Goal: Task Accomplishment & Management: Manage account settings

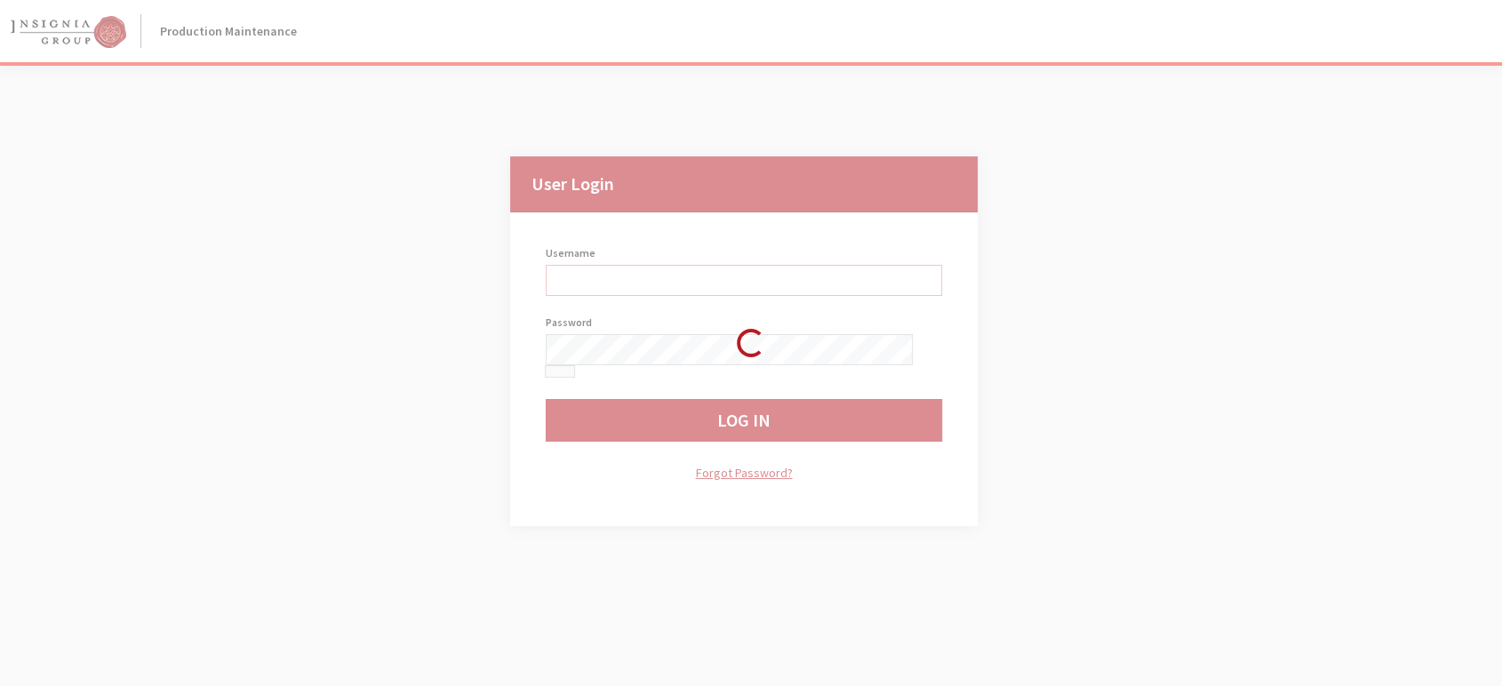
type input "jludwig"
click at [1429, 208] on div "Loading..." at bounding box center [751, 343] width 1502 height 686
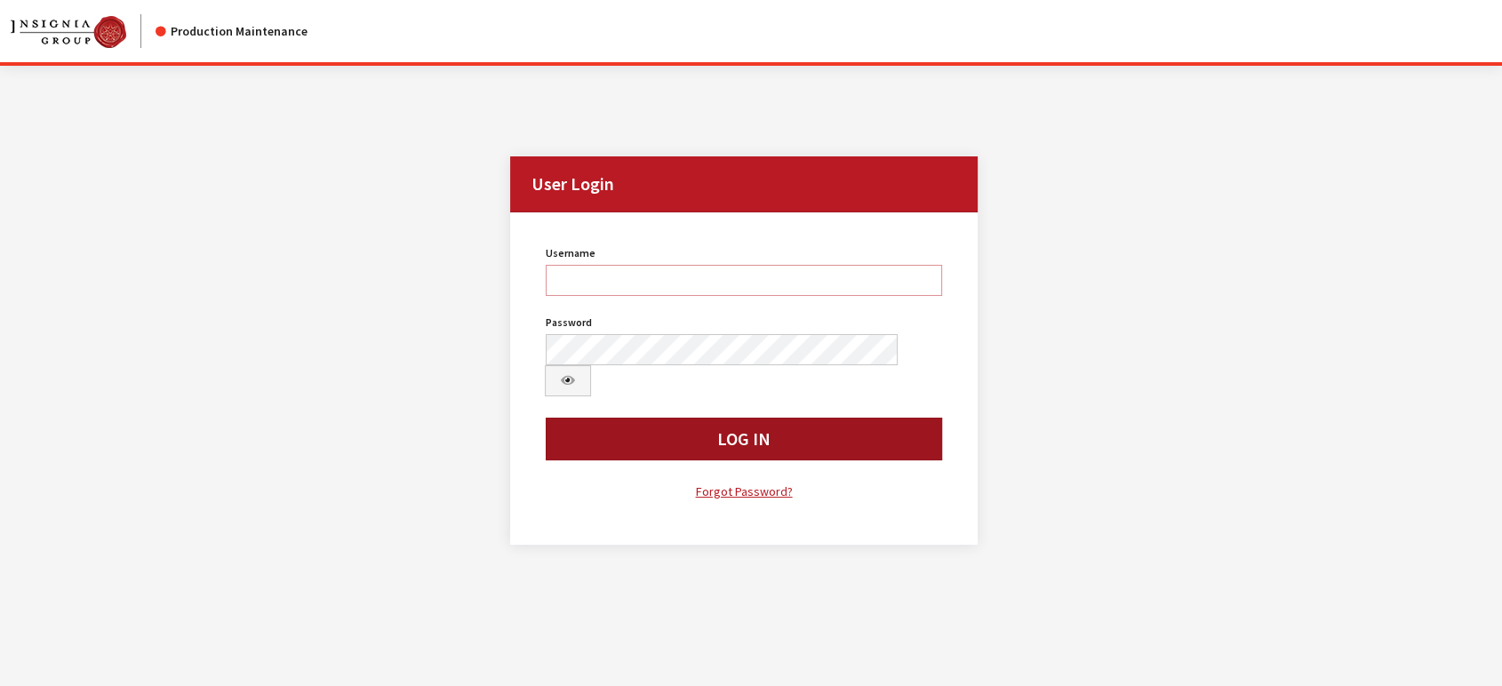
type input "jludwig"
click at [618, 418] on button "Log In" at bounding box center [744, 439] width 396 height 43
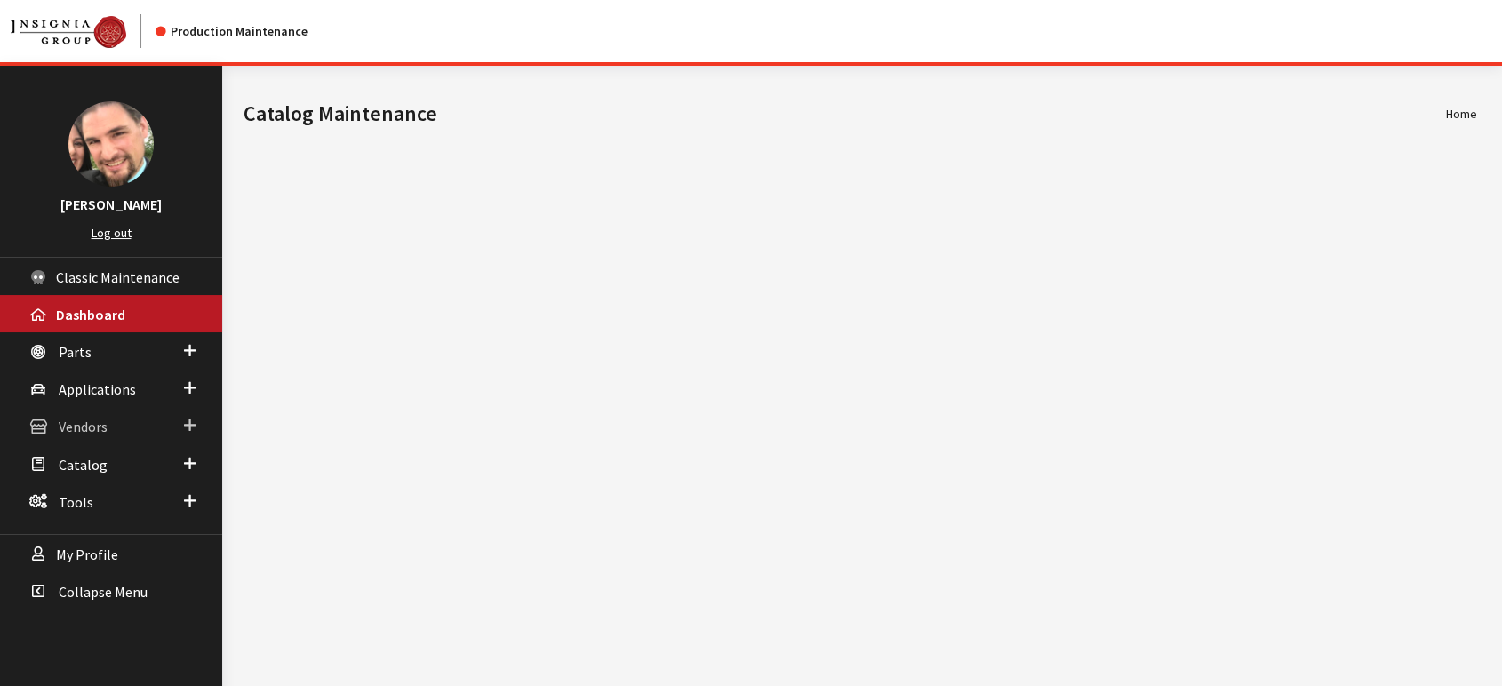
click at [84, 432] on span "Vendors" at bounding box center [83, 428] width 49 height 18
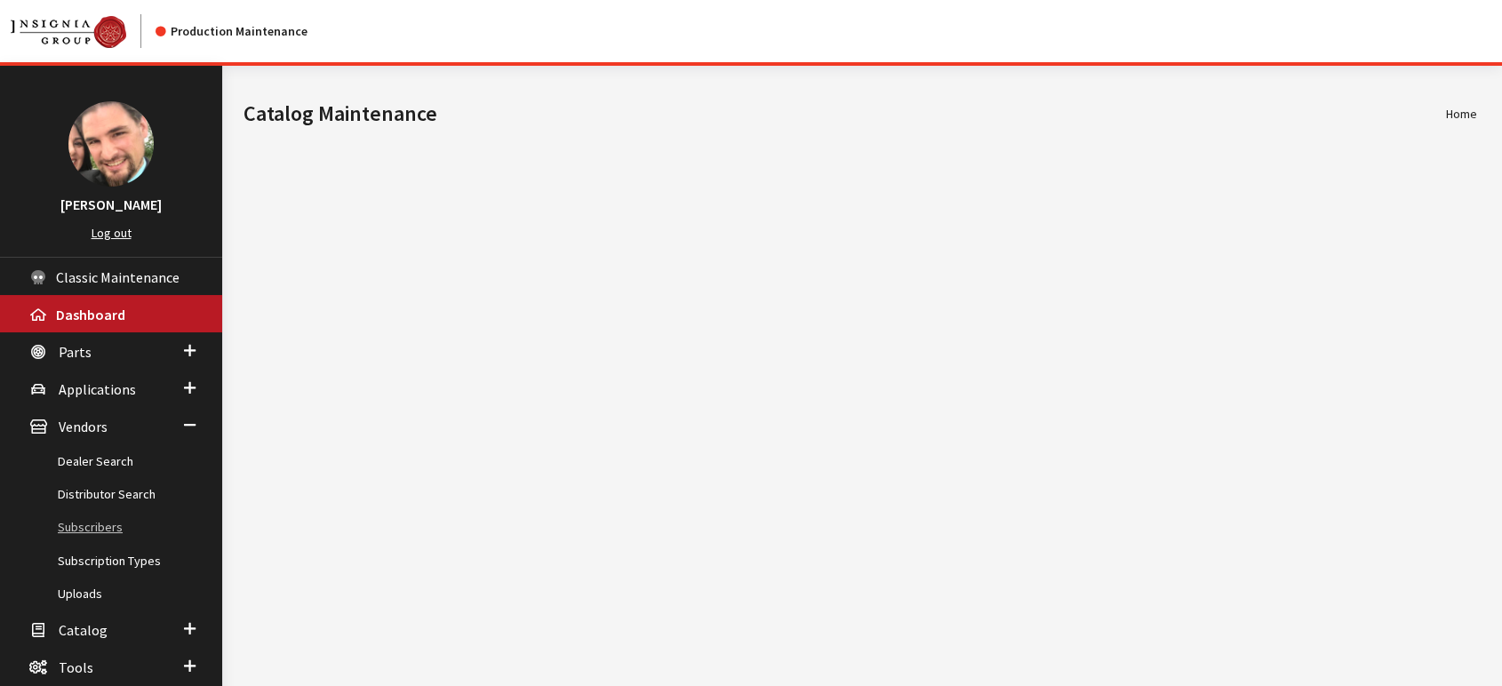
click at [85, 527] on link "Subscribers" at bounding box center [111, 527] width 222 height 33
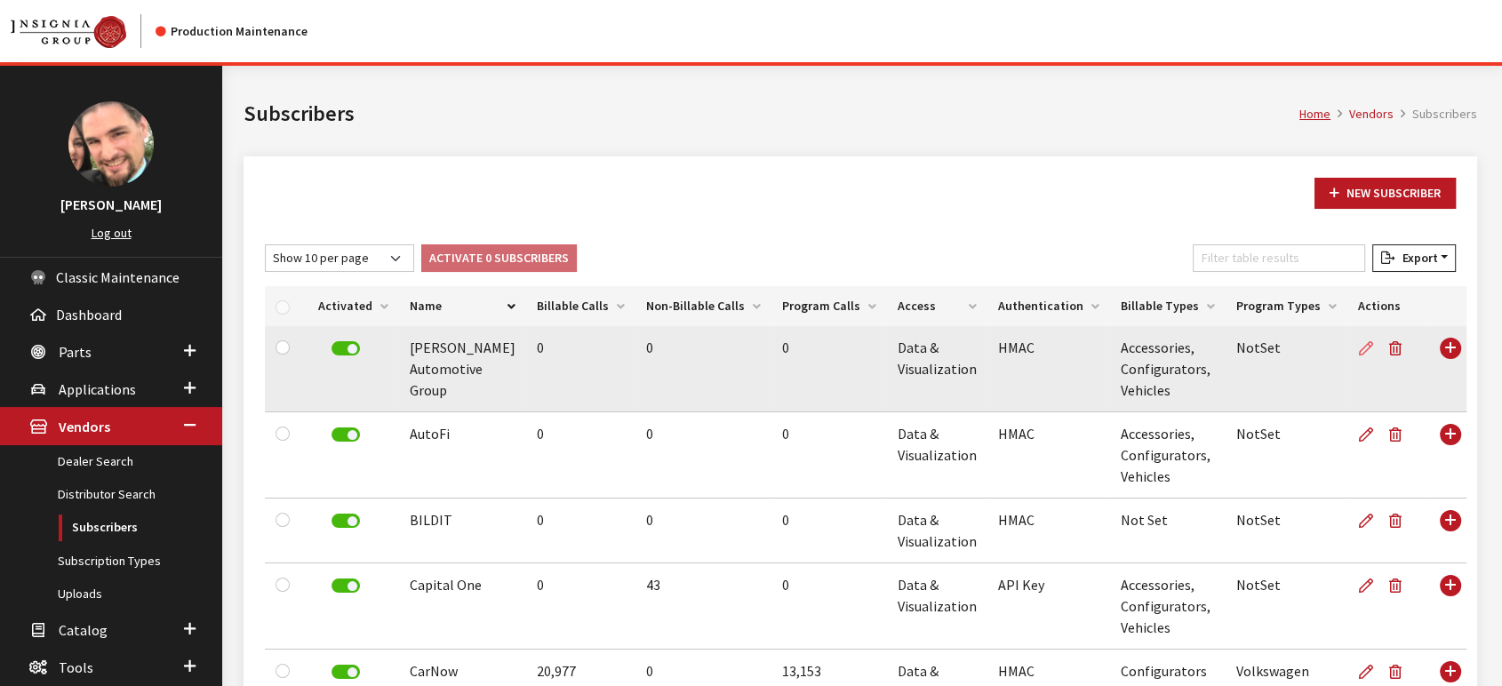
click at [1359, 350] on icon at bounding box center [1366, 349] width 14 height 14
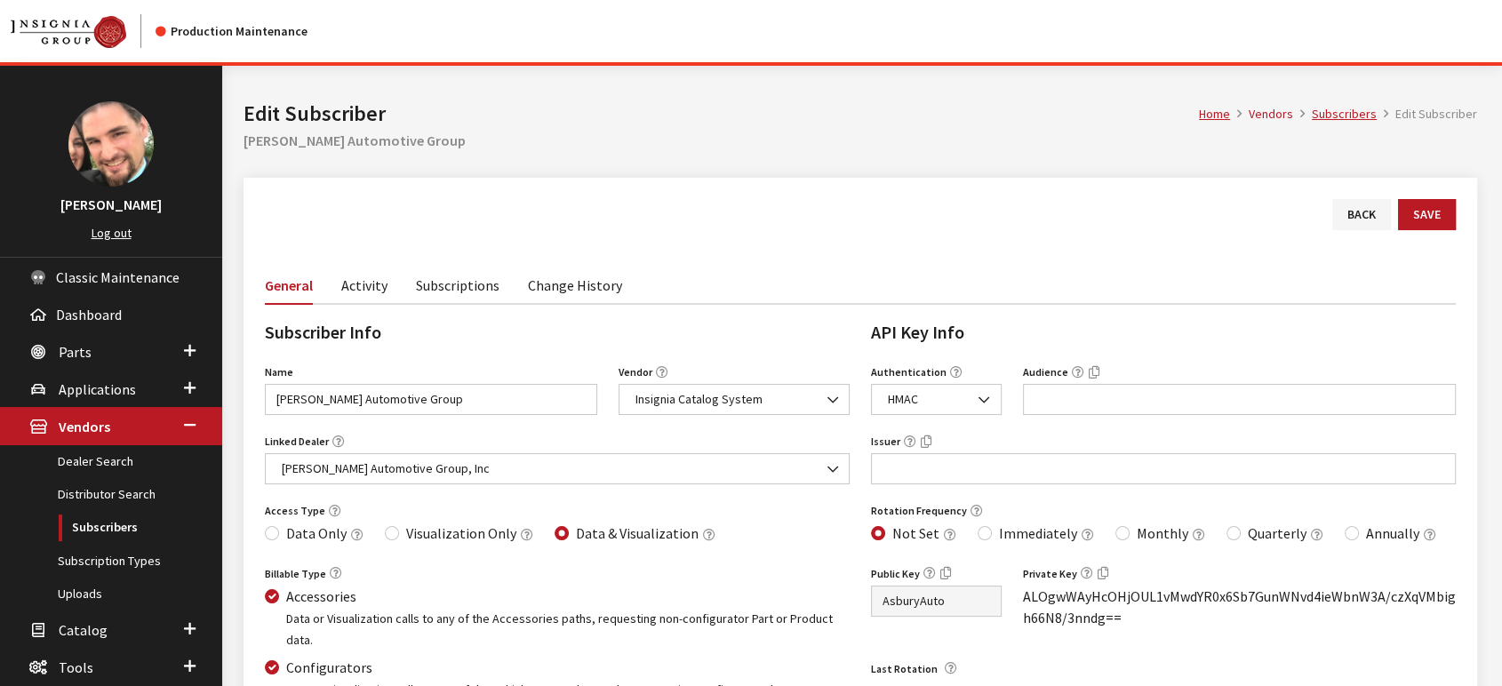
click at [372, 289] on link "Activity" at bounding box center [364, 284] width 46 height 37
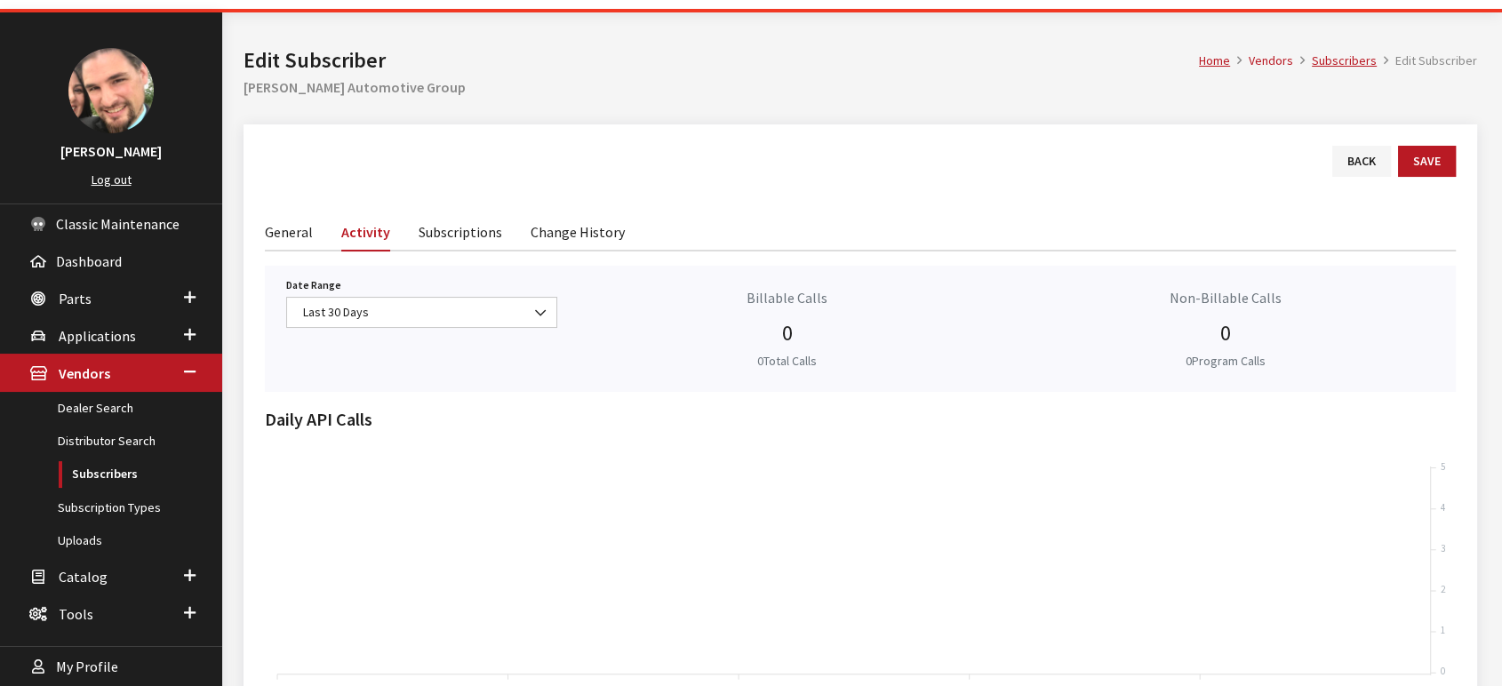
scroll to position [99, 0]
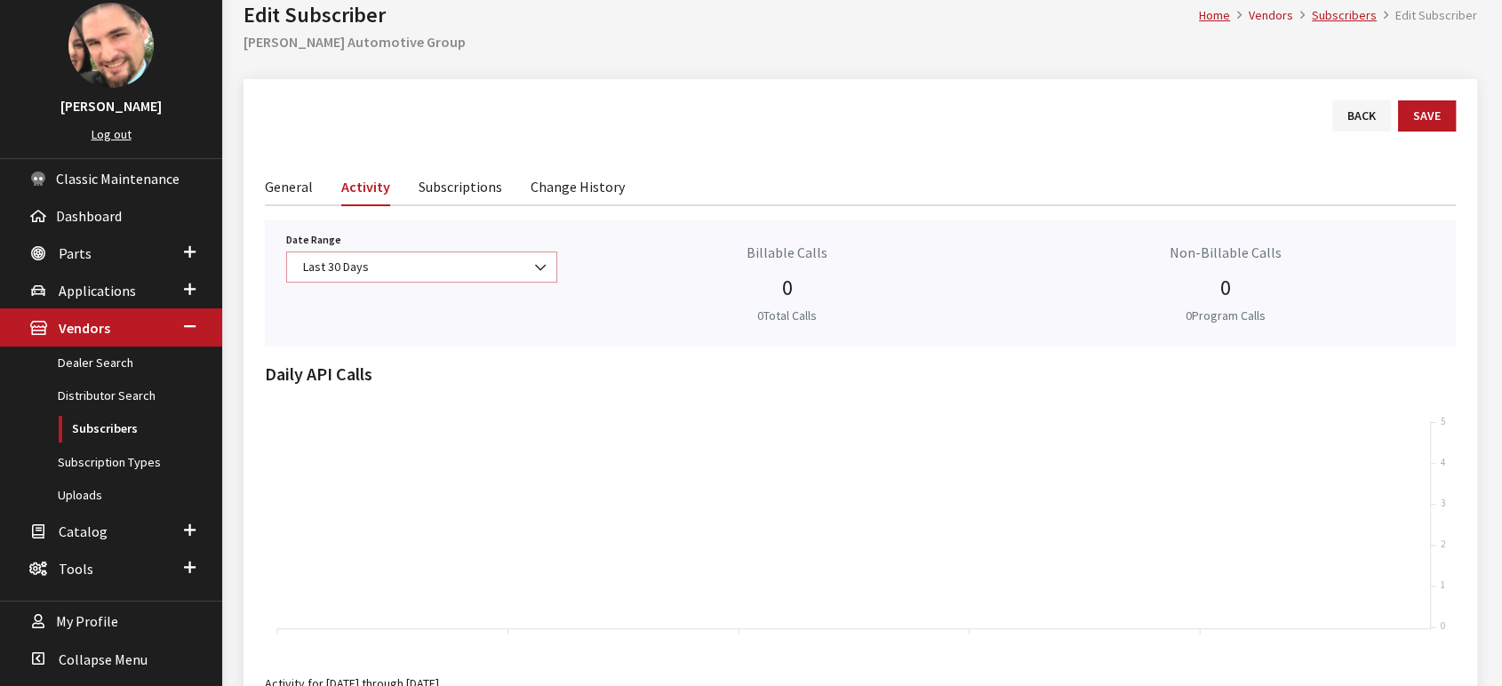
click at [535, 259] on b at bounding box center [535, 259] width 0 height 0
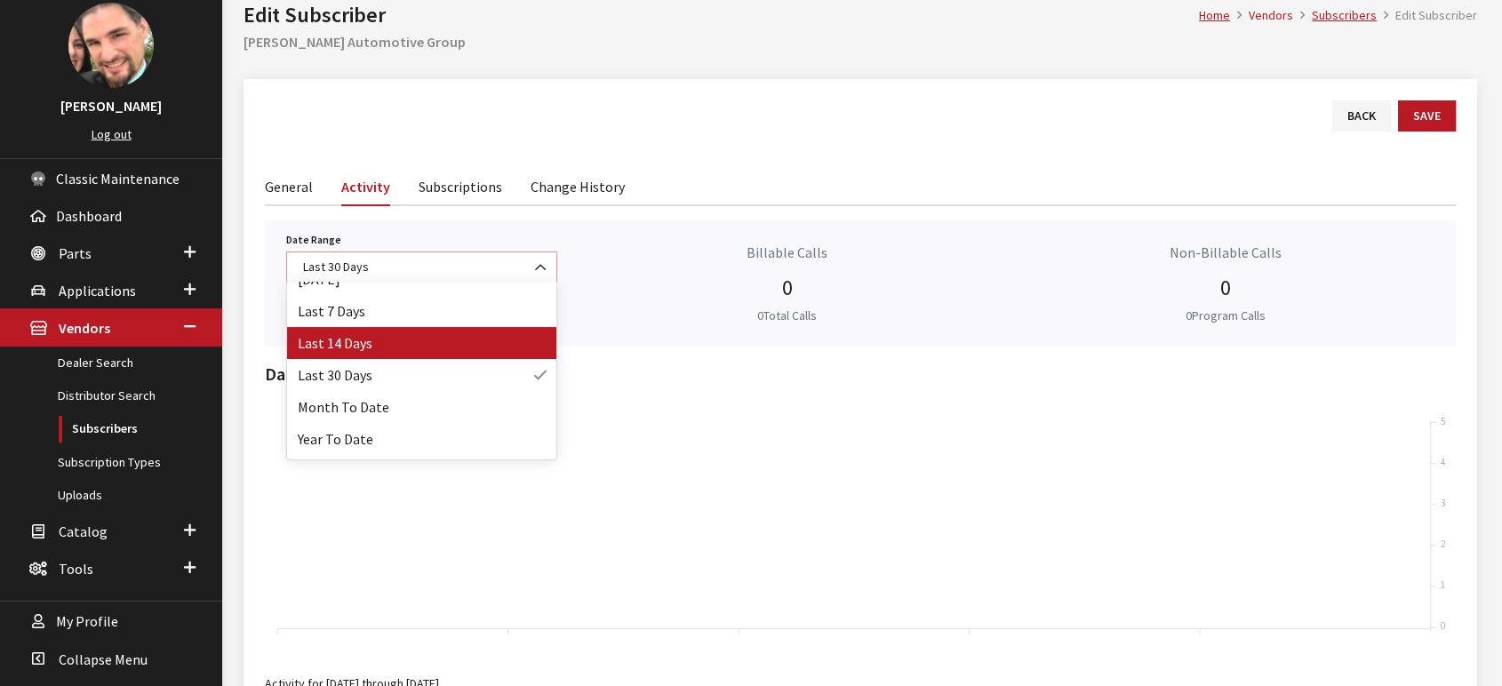
scroll to position [78, 0]
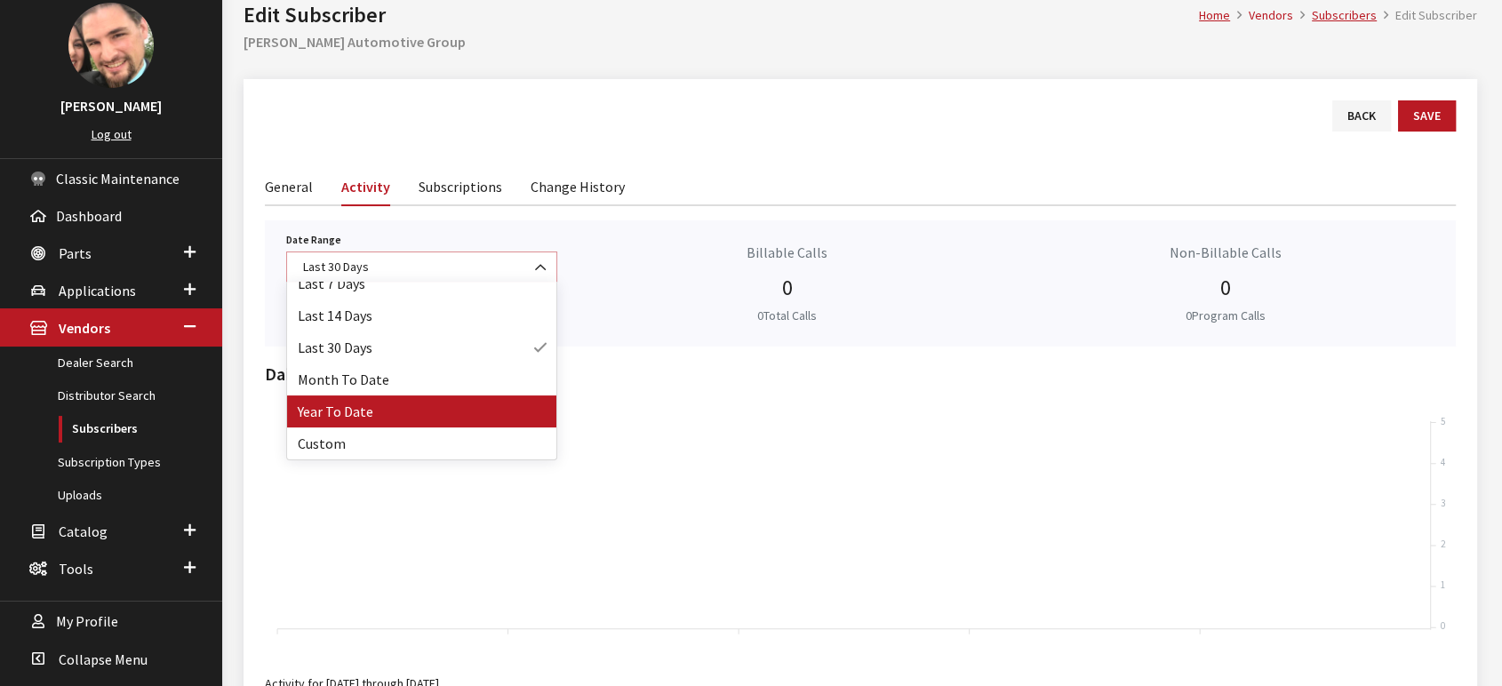
select select "64"
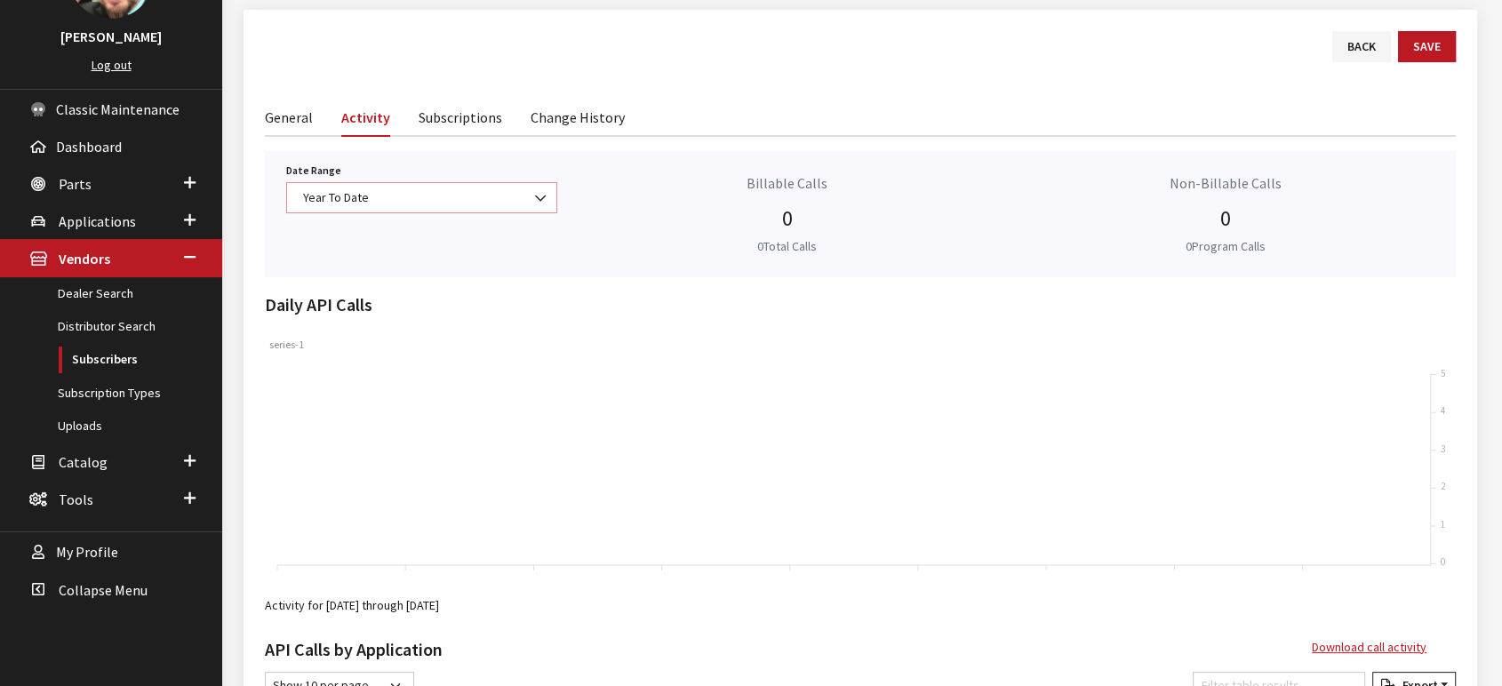
scroll to position [0, 0]
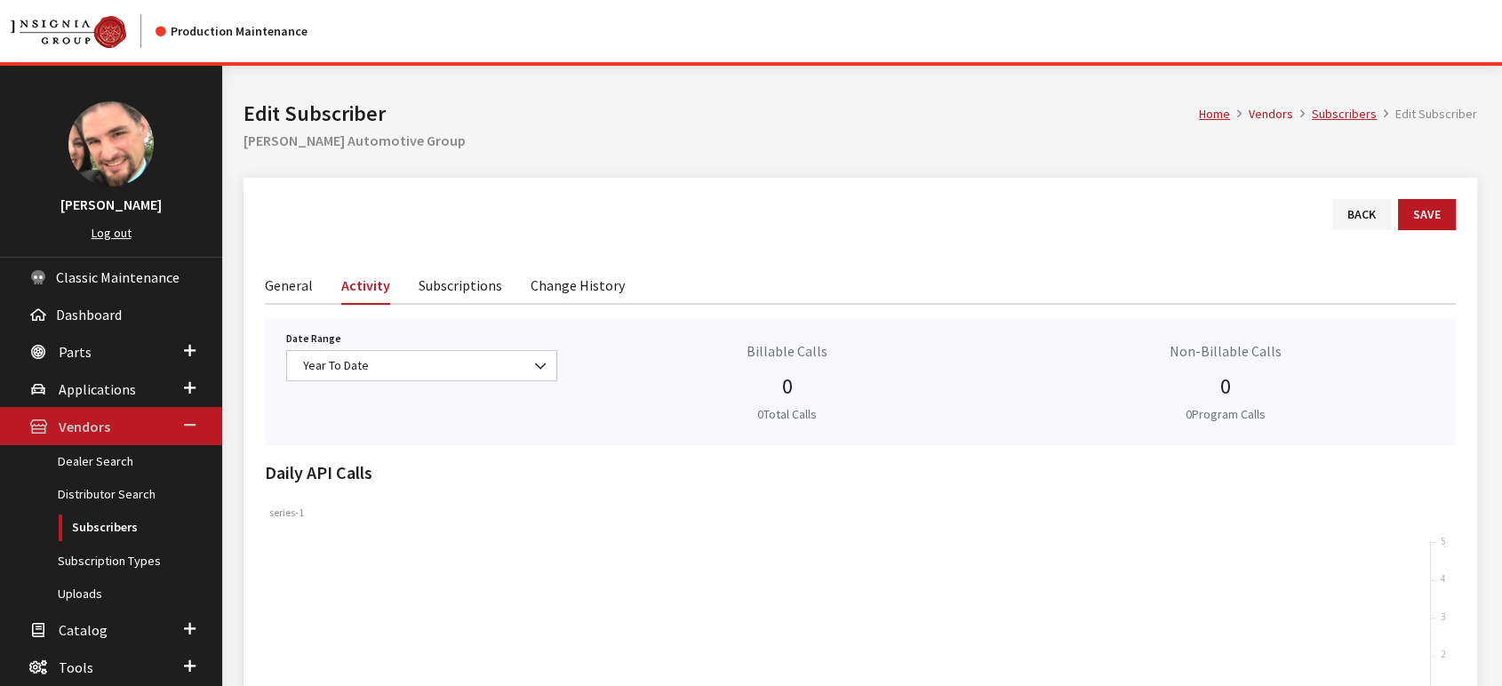
click at [100, 427] on span "Vendors" at bounding box center [85, 428] width 52 height 18
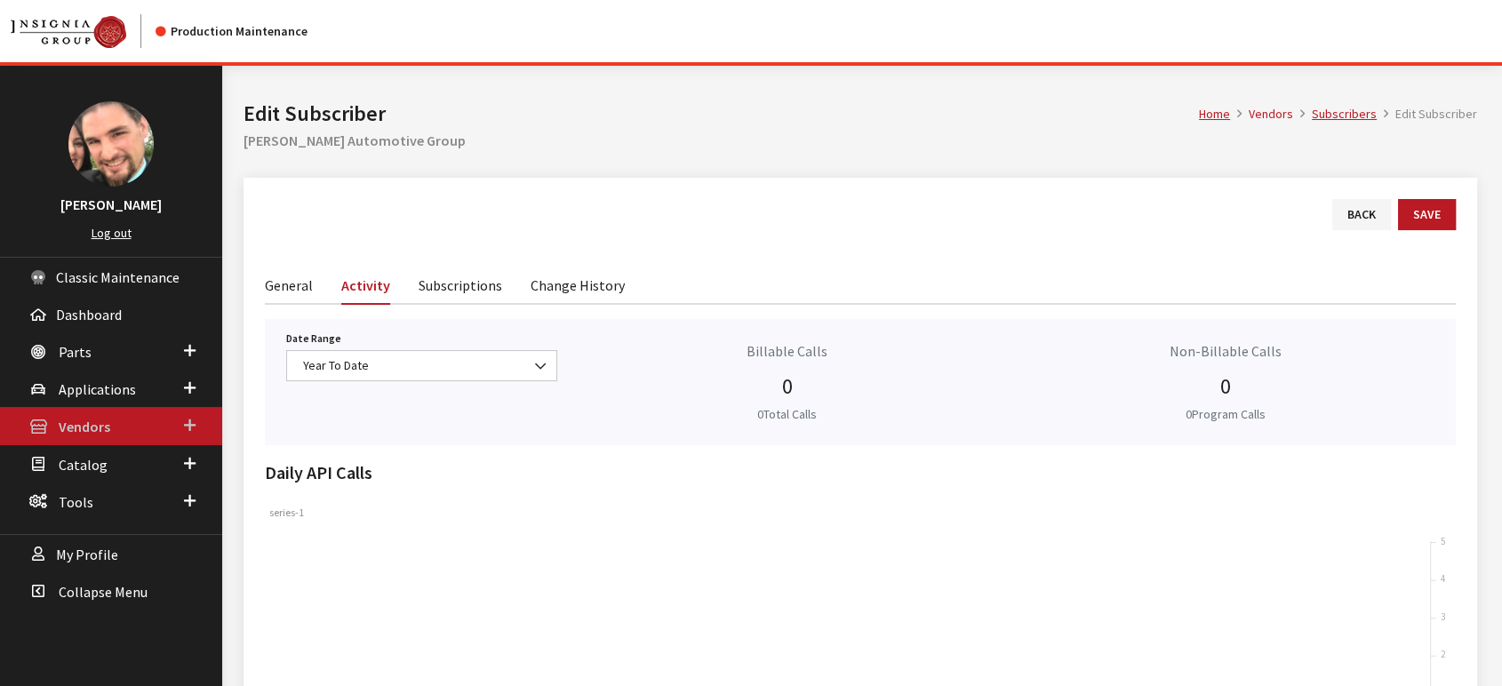
click at [100, 427] on span "Vendors" at bounding box center [85, 428] width 52 height 18
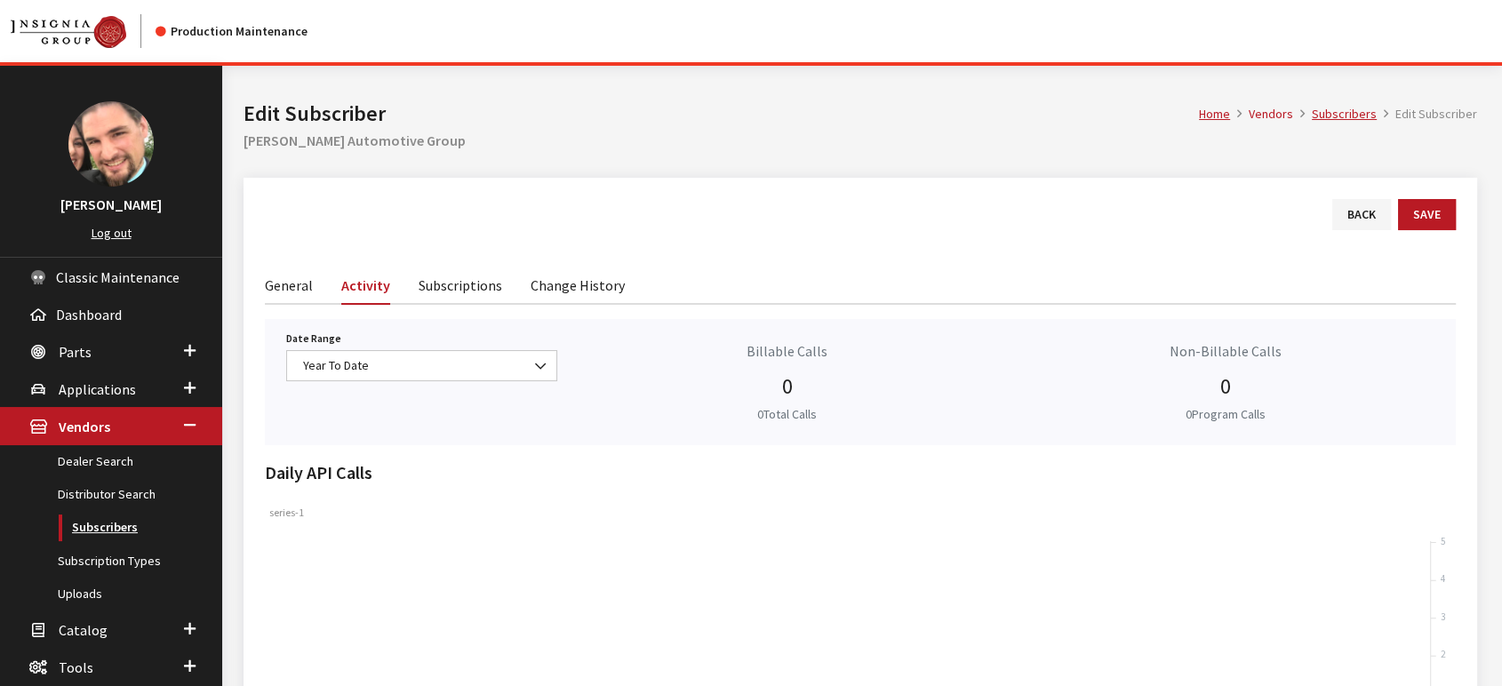
click at [95, 529] on link "Subscribers" at bounding box center [111, 527] width 222 height 33
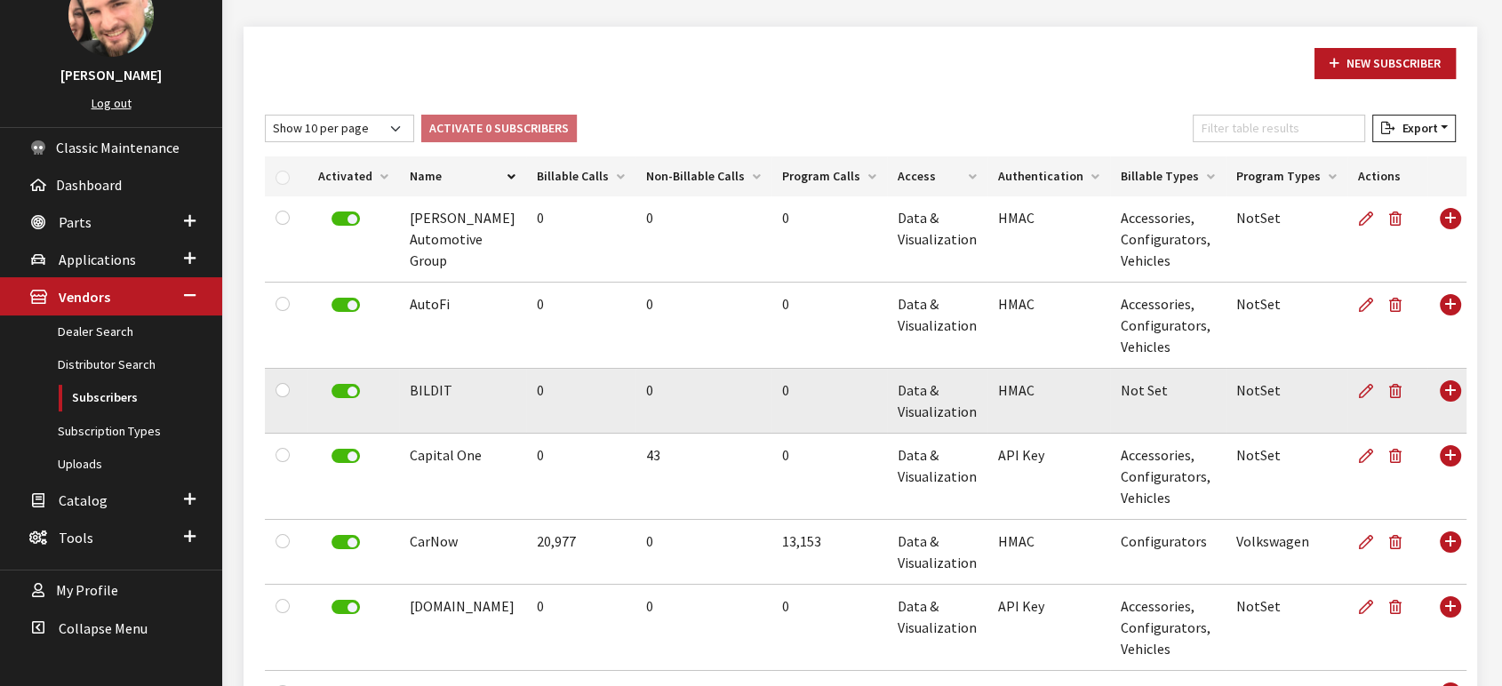
scroll to position [585, 0]
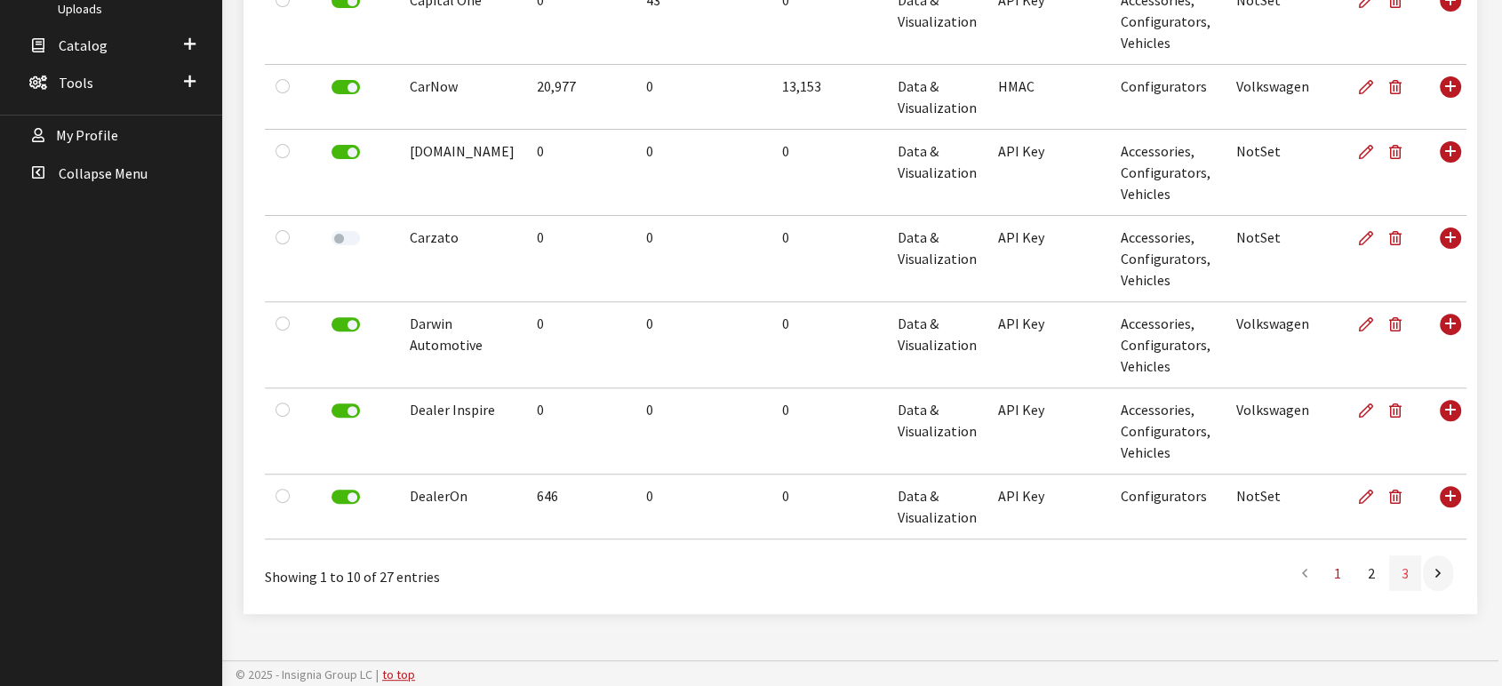
click at [1403, 575] on link "3" at bounding box center [1405, 573] width 32 height 36
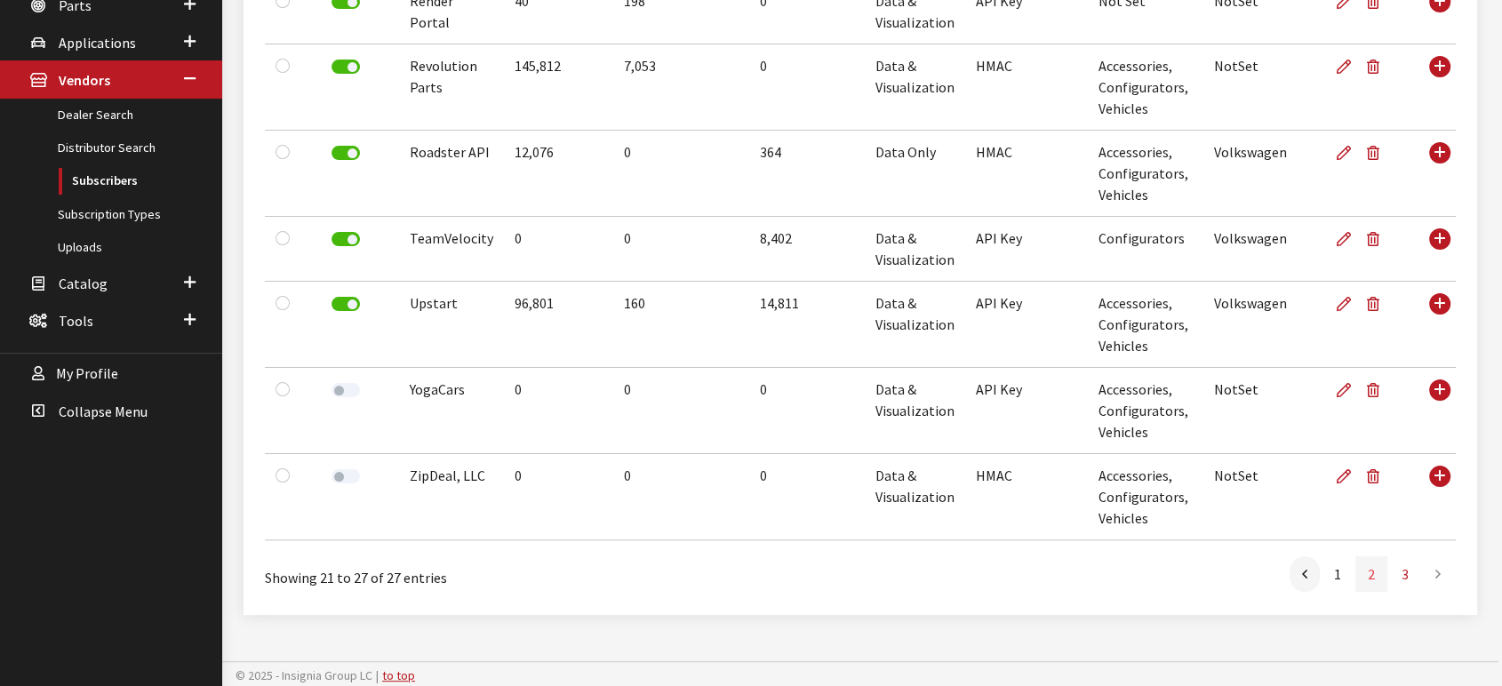
click at [1371, 570] on link "2" at bounding box center [1371, 574] width 32 height 36
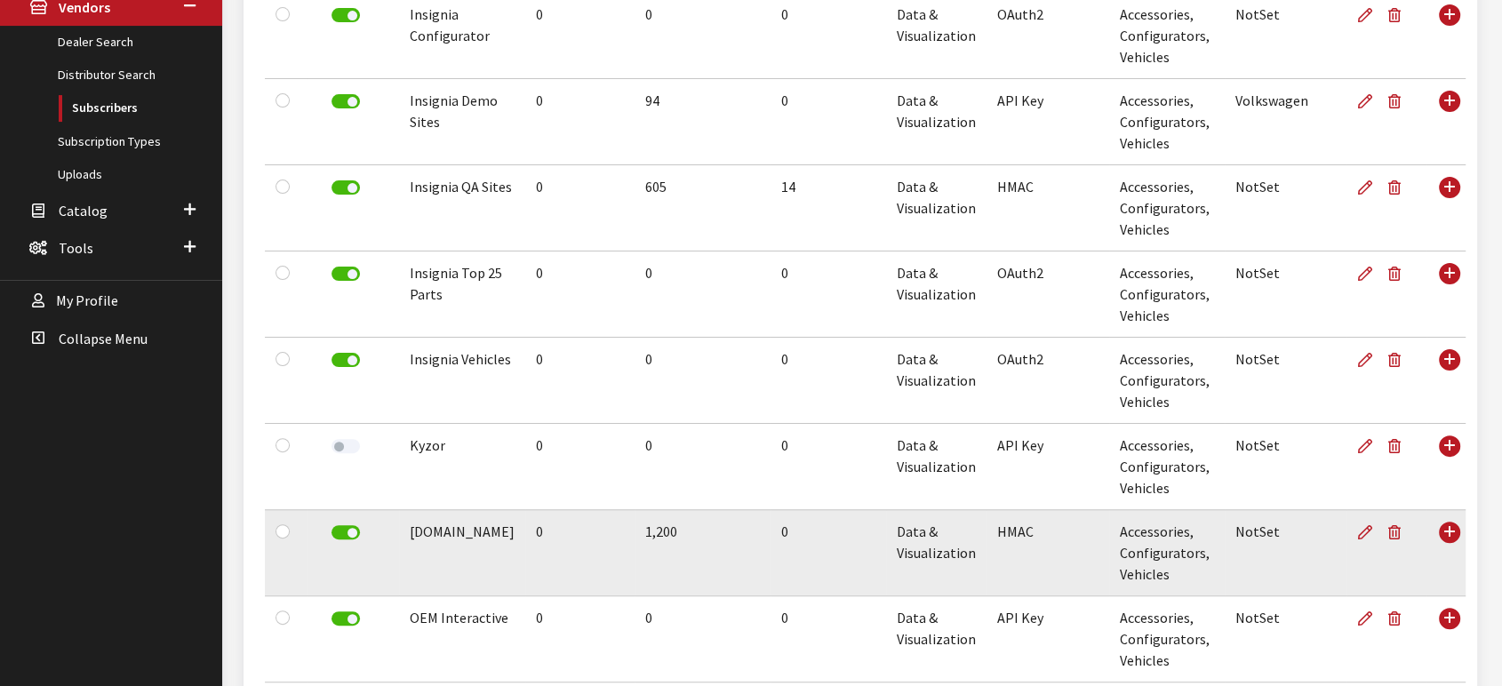
scroll to position [450, 0]
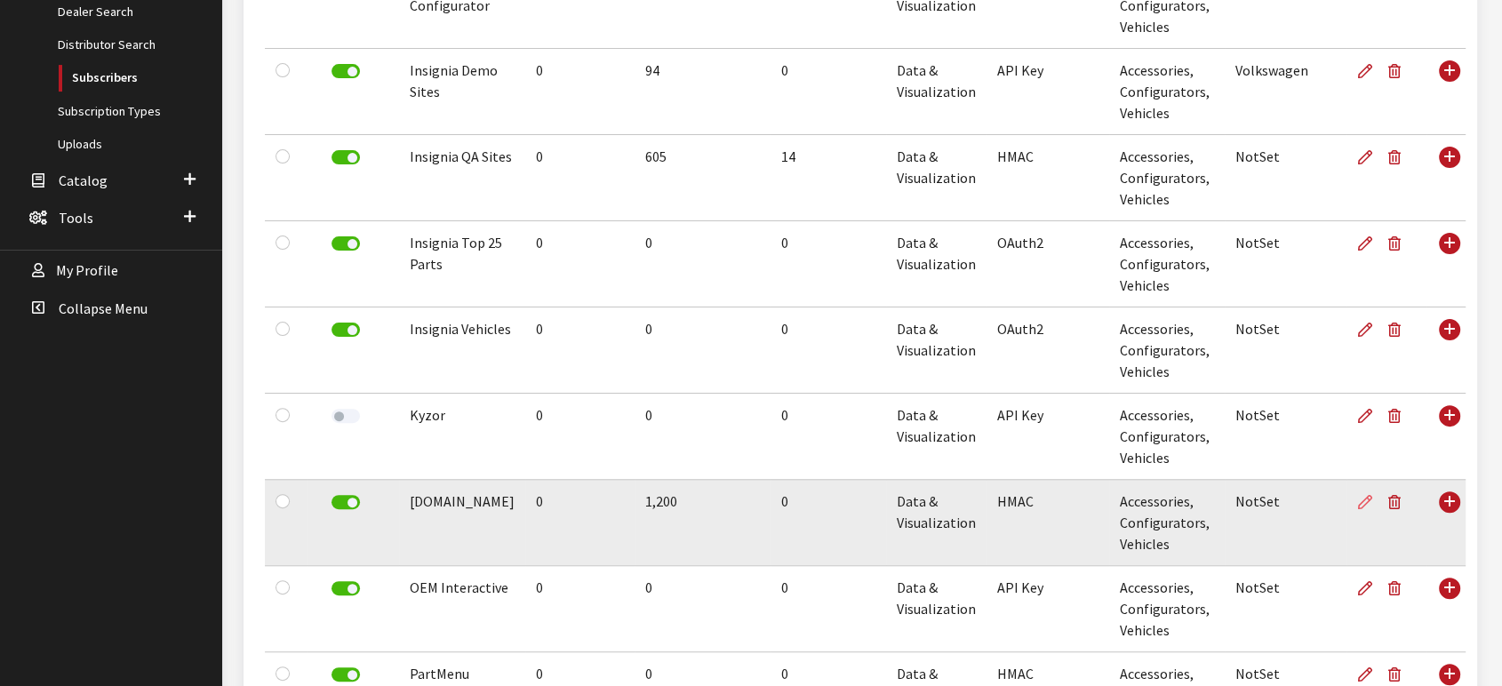
click at [1370, 505] on icon at bounding box center [1365, 503] width 14 height 14
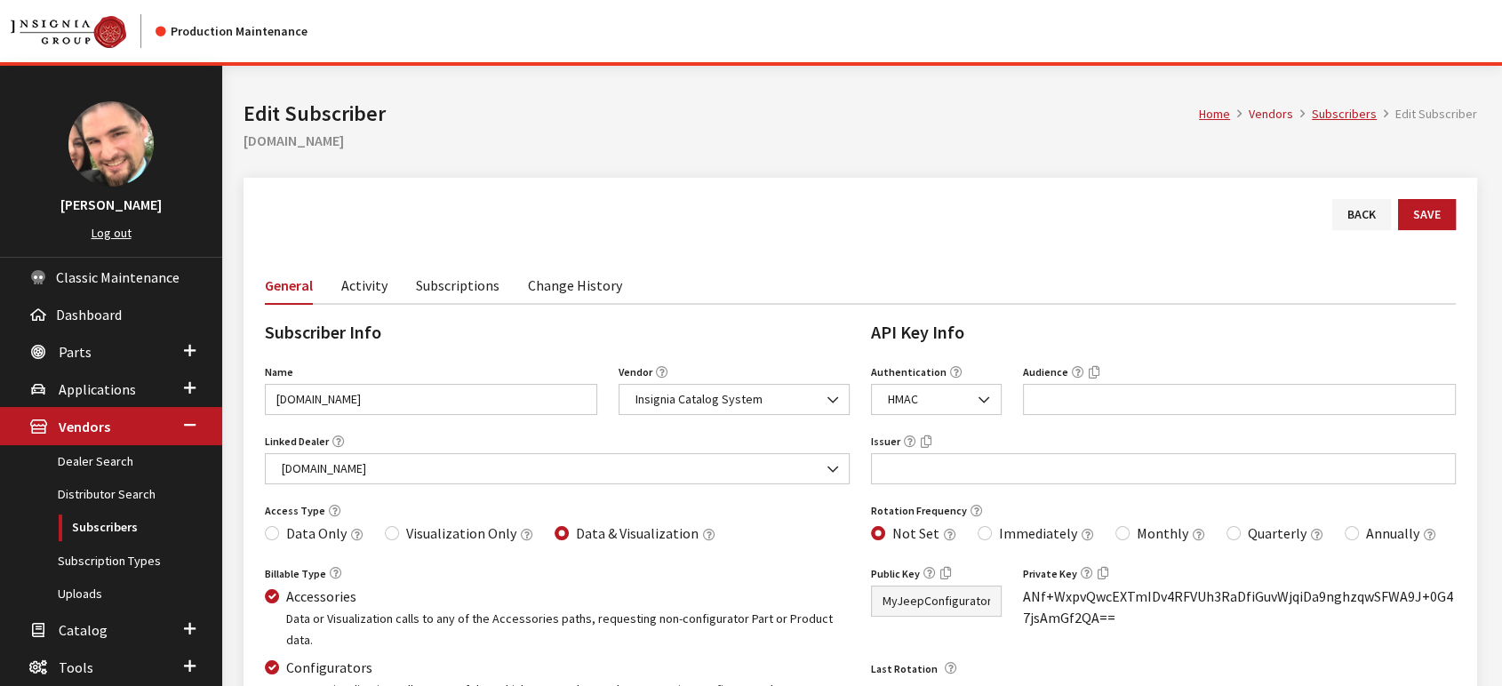
click at [469, 283] on link "Subscriptions" at bounding box center [458, 284] width 84 height 37
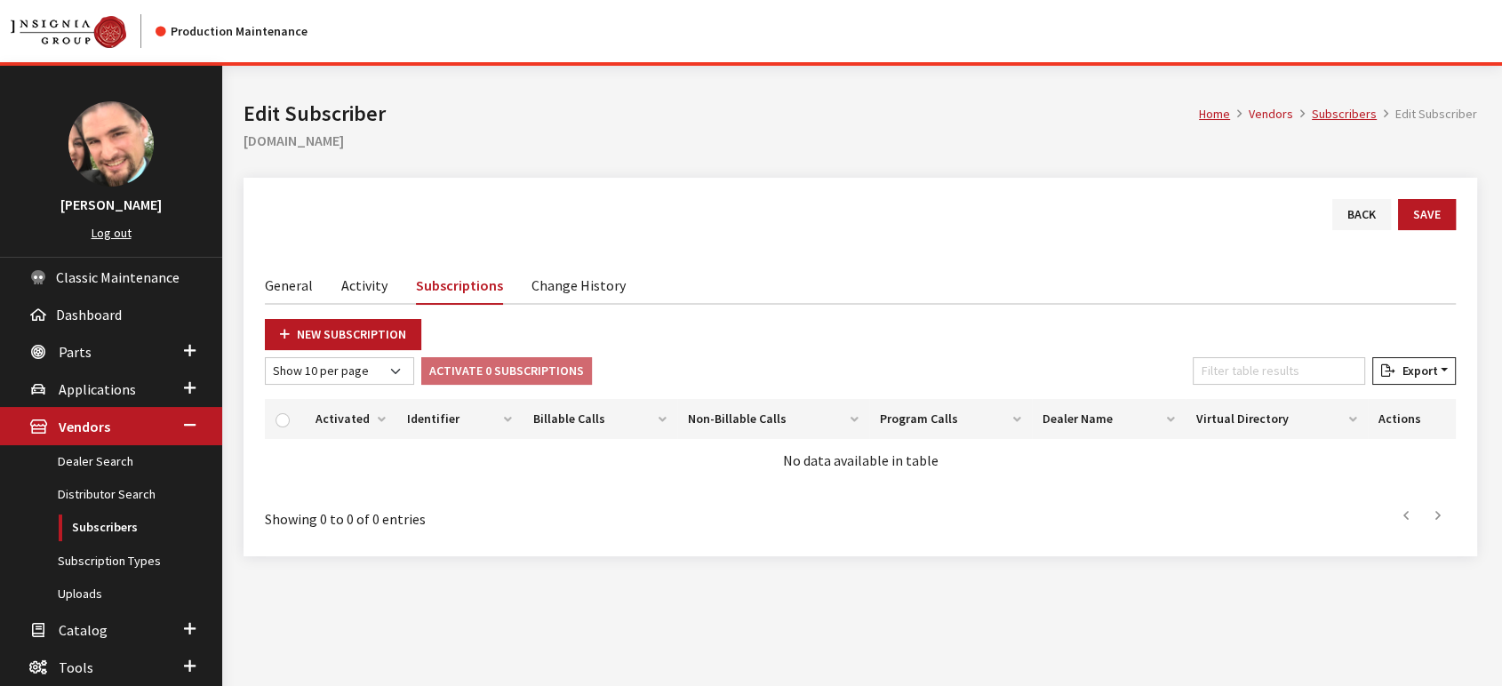
click at [360, 277] on link "Activity" at bounding box center [364, 284] width 46 height 37
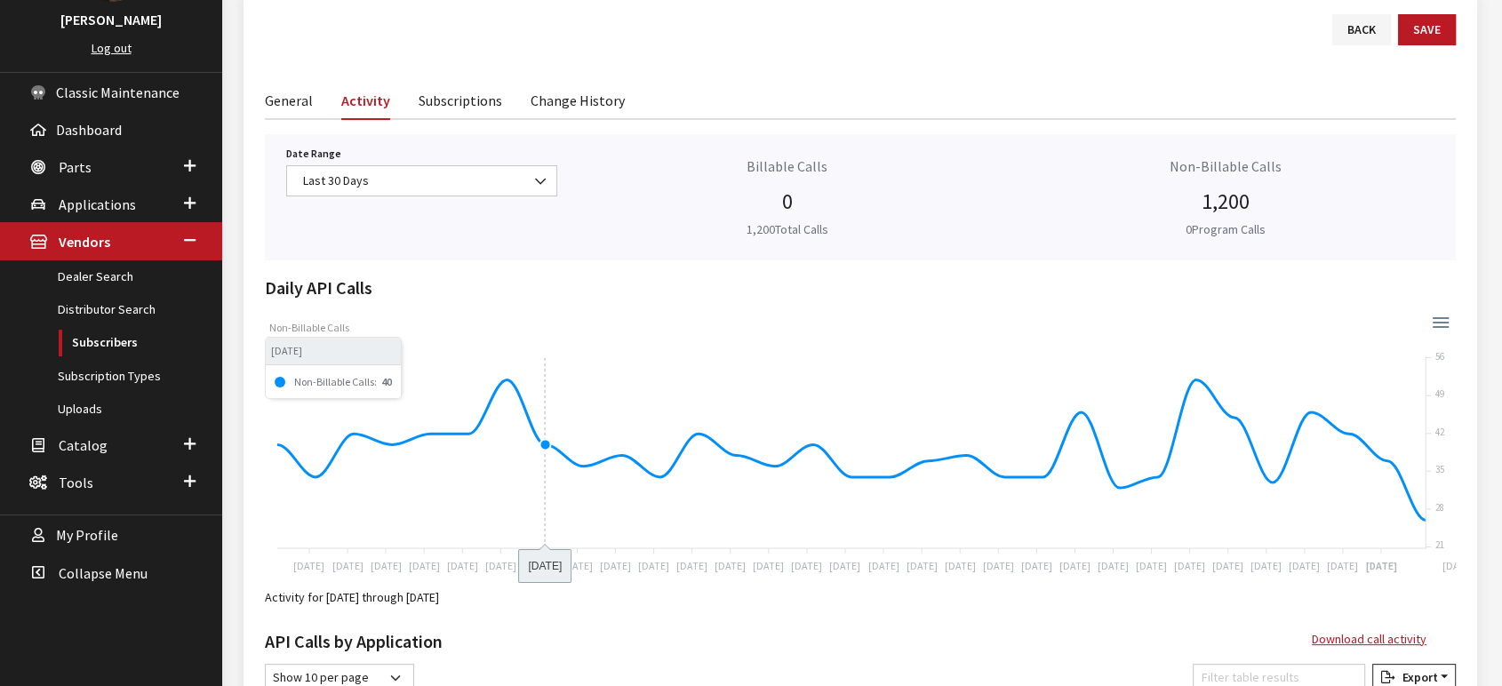
scroll to position [197, 0]
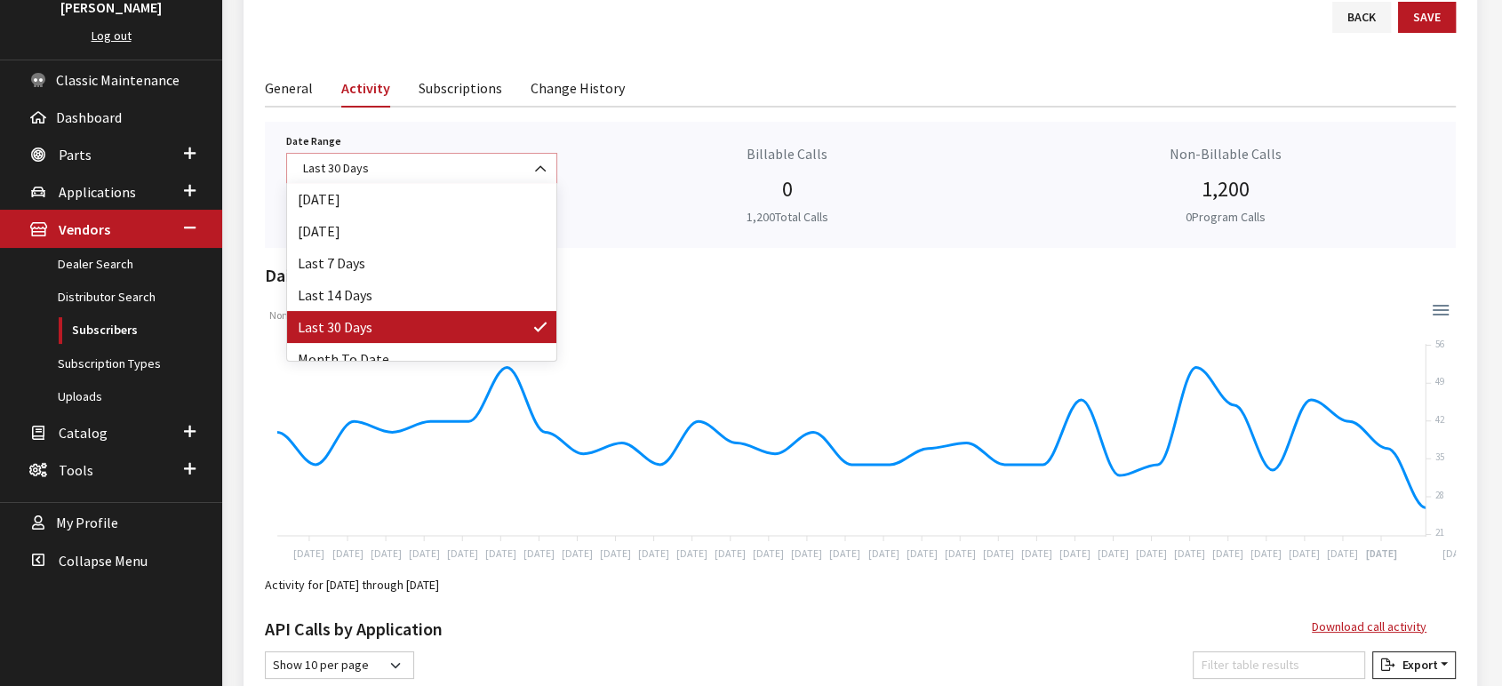
click at [535, 160] on b at bounding box center [535, 160] width 0 height 0
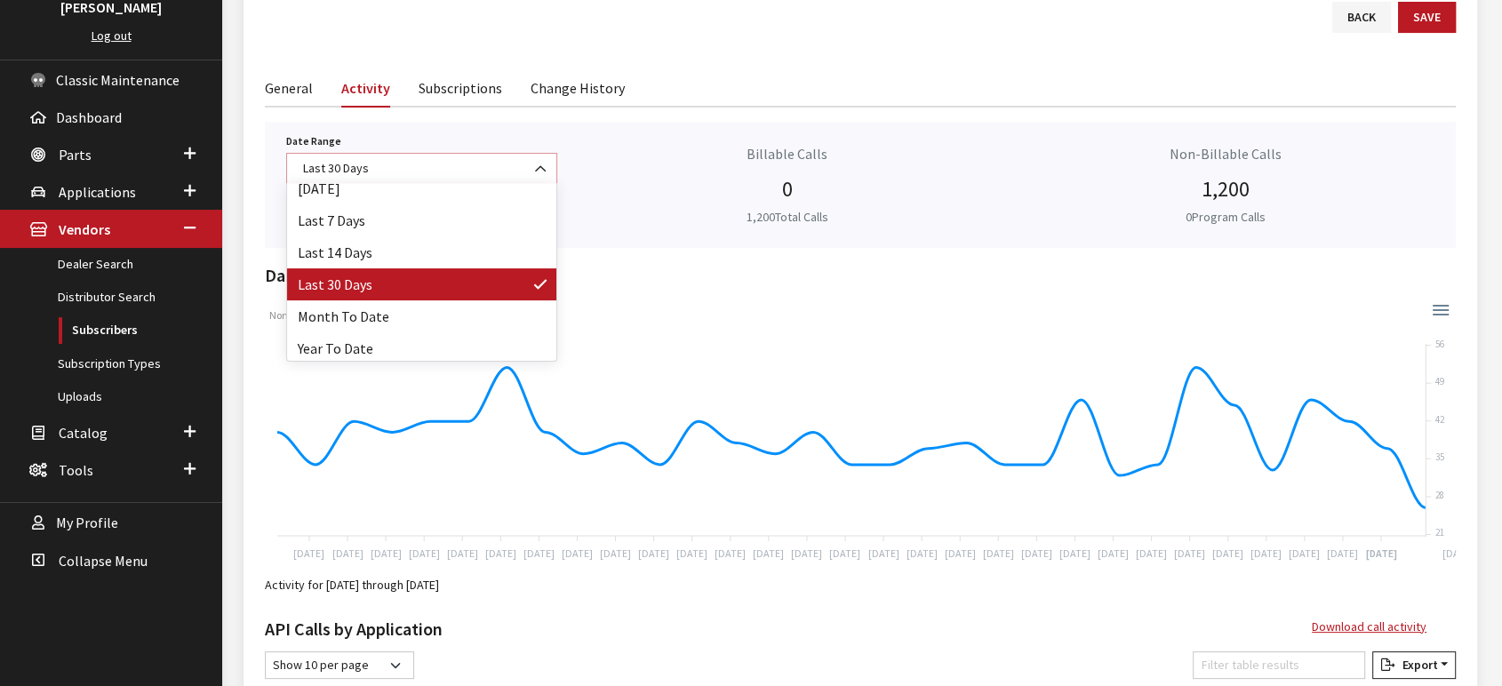
scroll to position [78, 0]
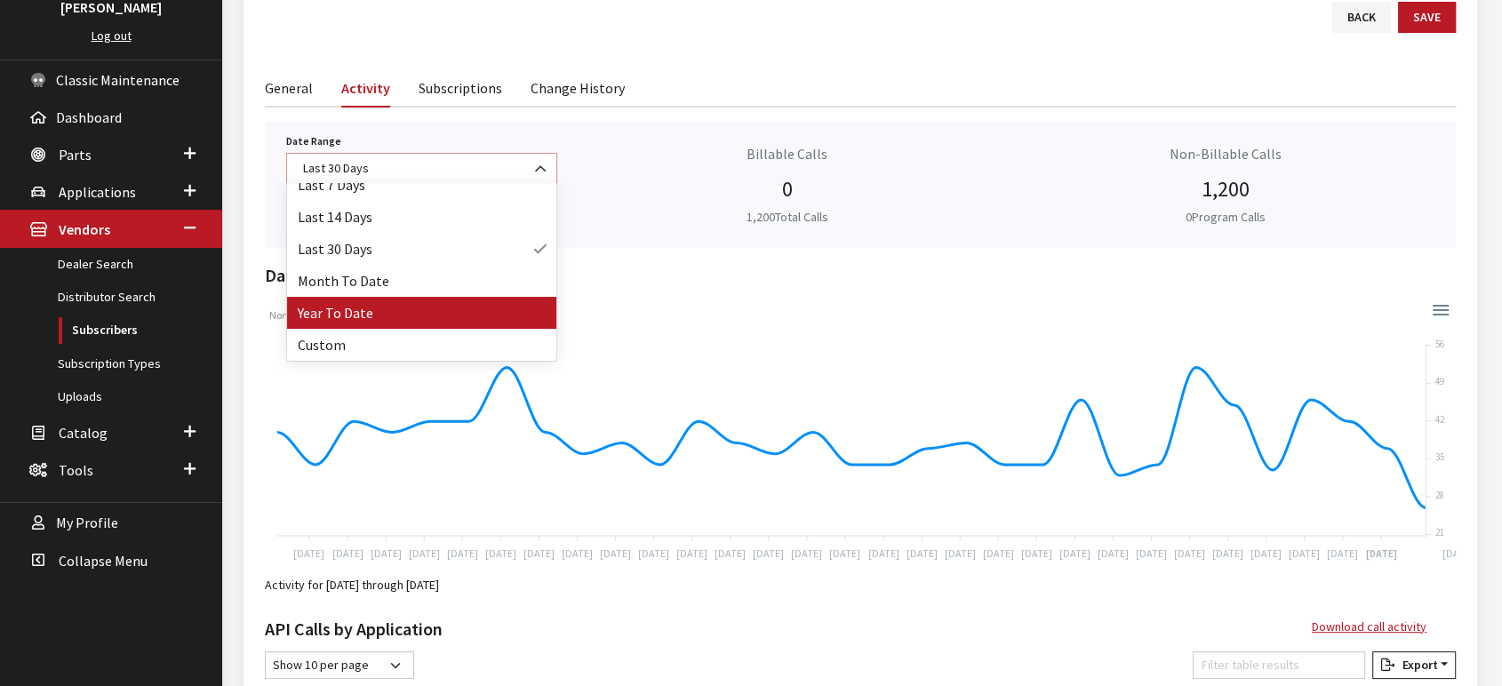
select select "64"
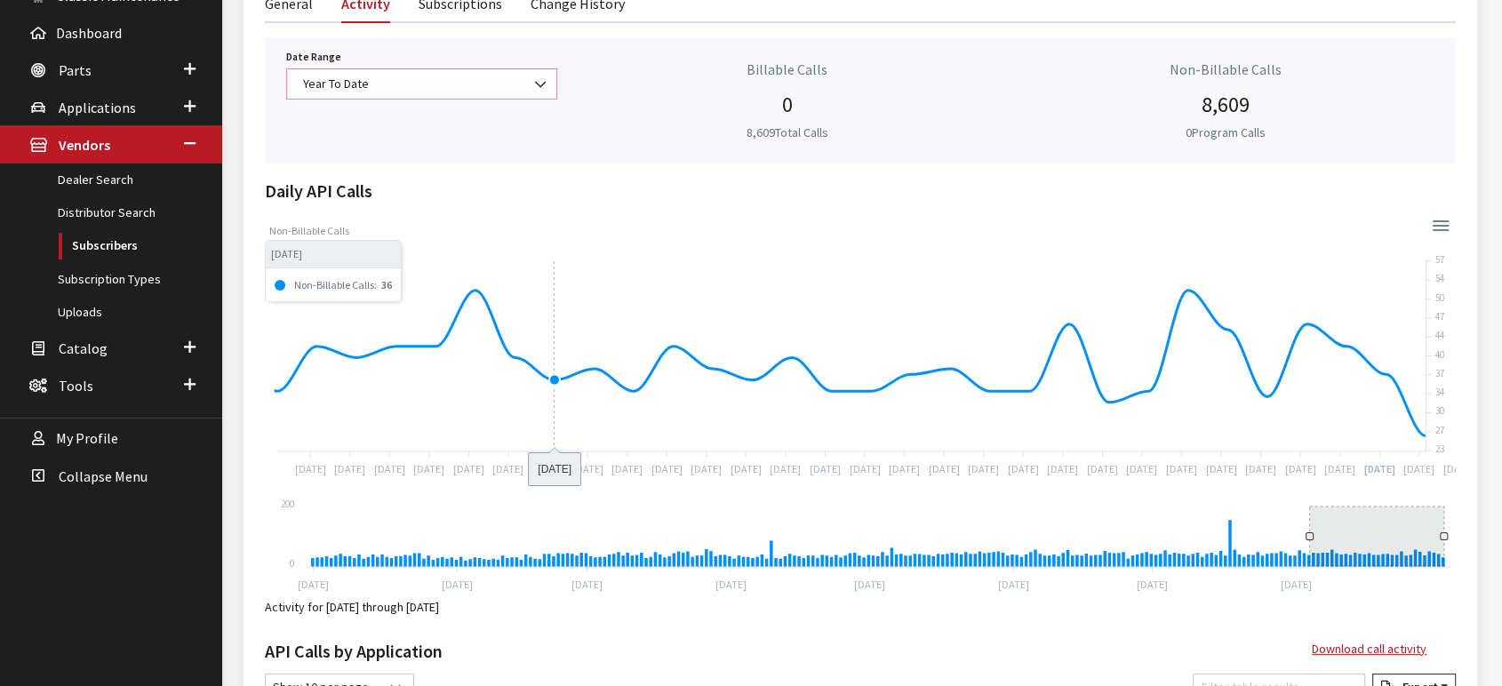
scroll to position [84, 0]
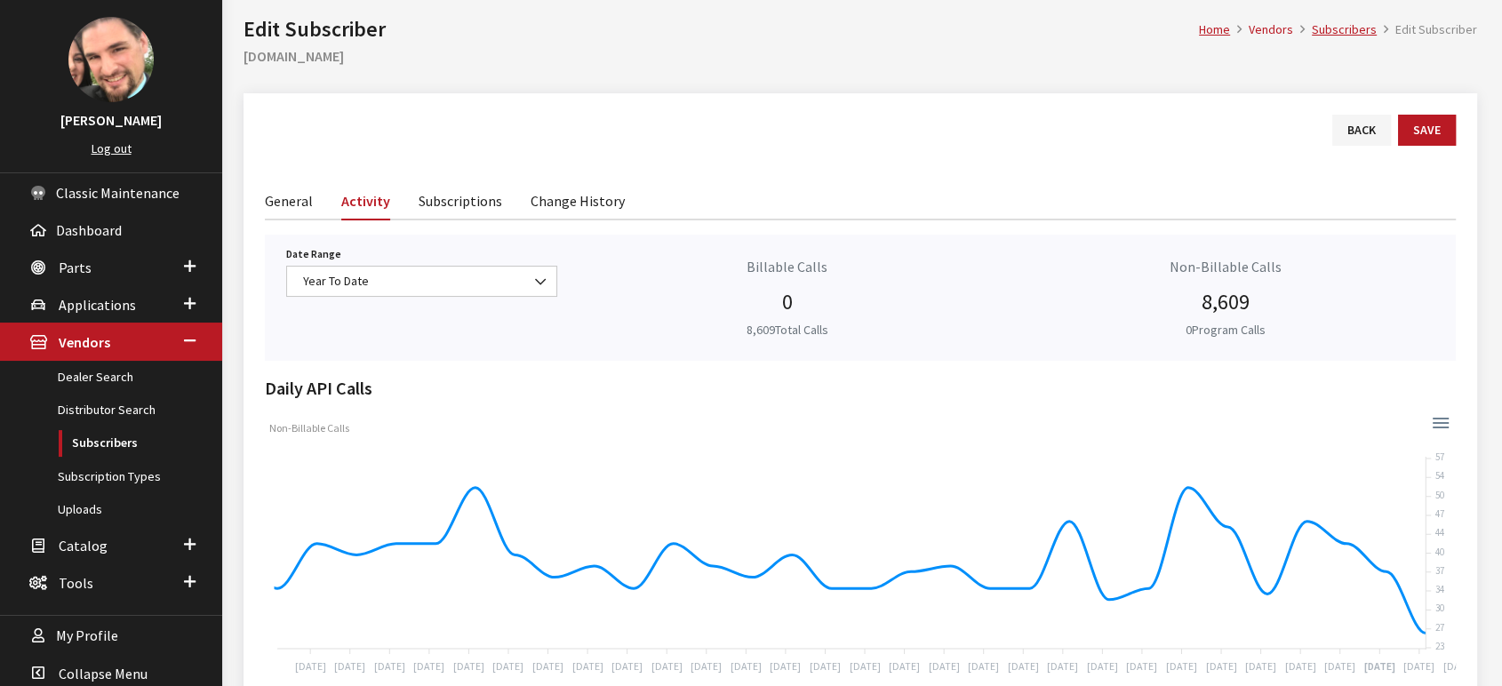
click at [282, 200] on link "General" at bounding box center [289, 199] width 48 height 37
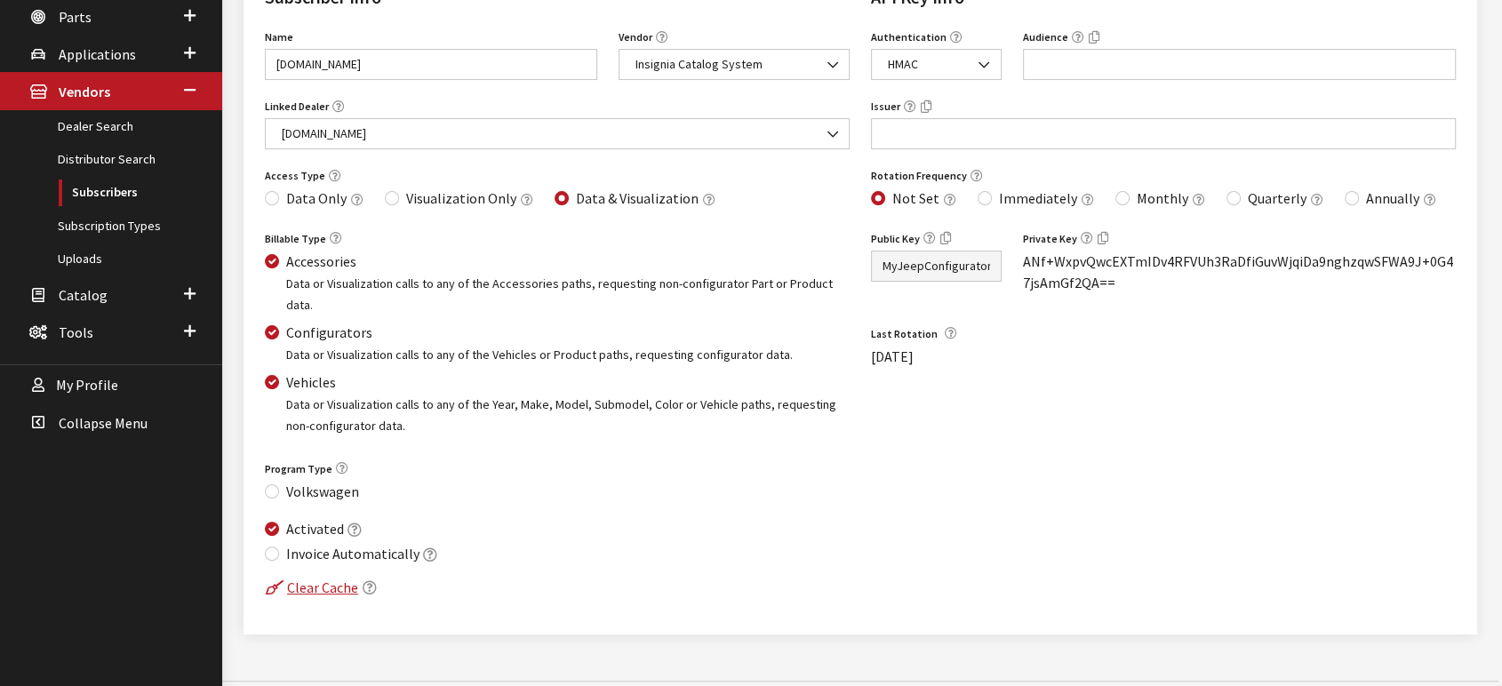
scroll to position [138, 0]
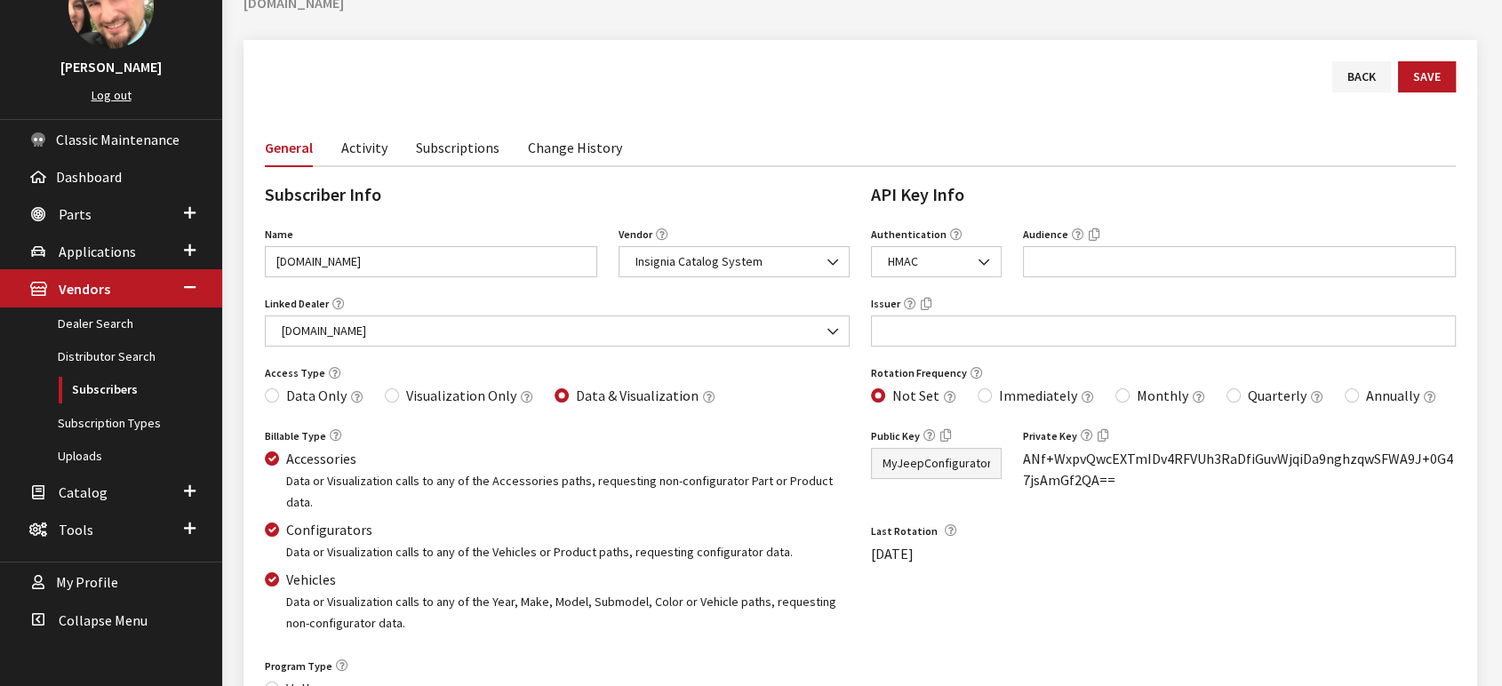
click at [466, 148] on link "Subscriptions" at bounding box center [458, 146] width 84 height 37
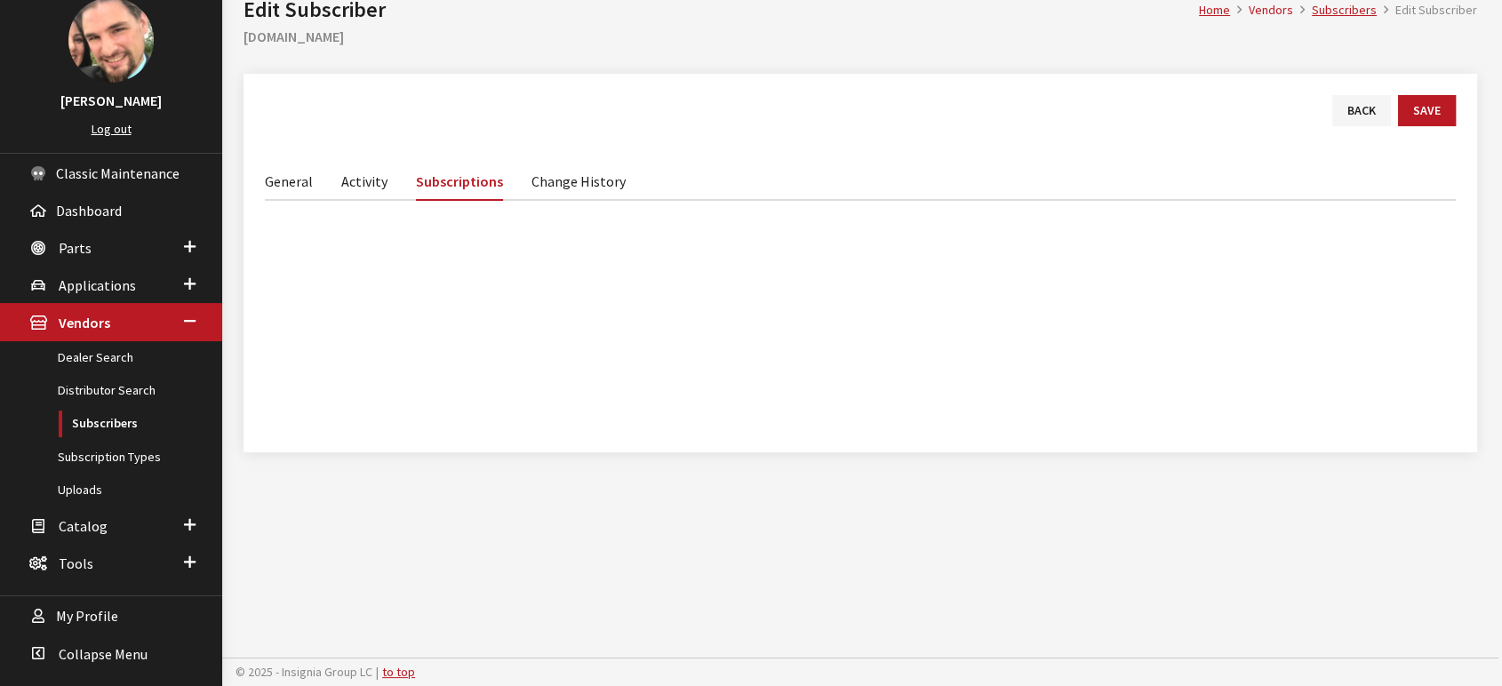
scroll to position [100, 0]
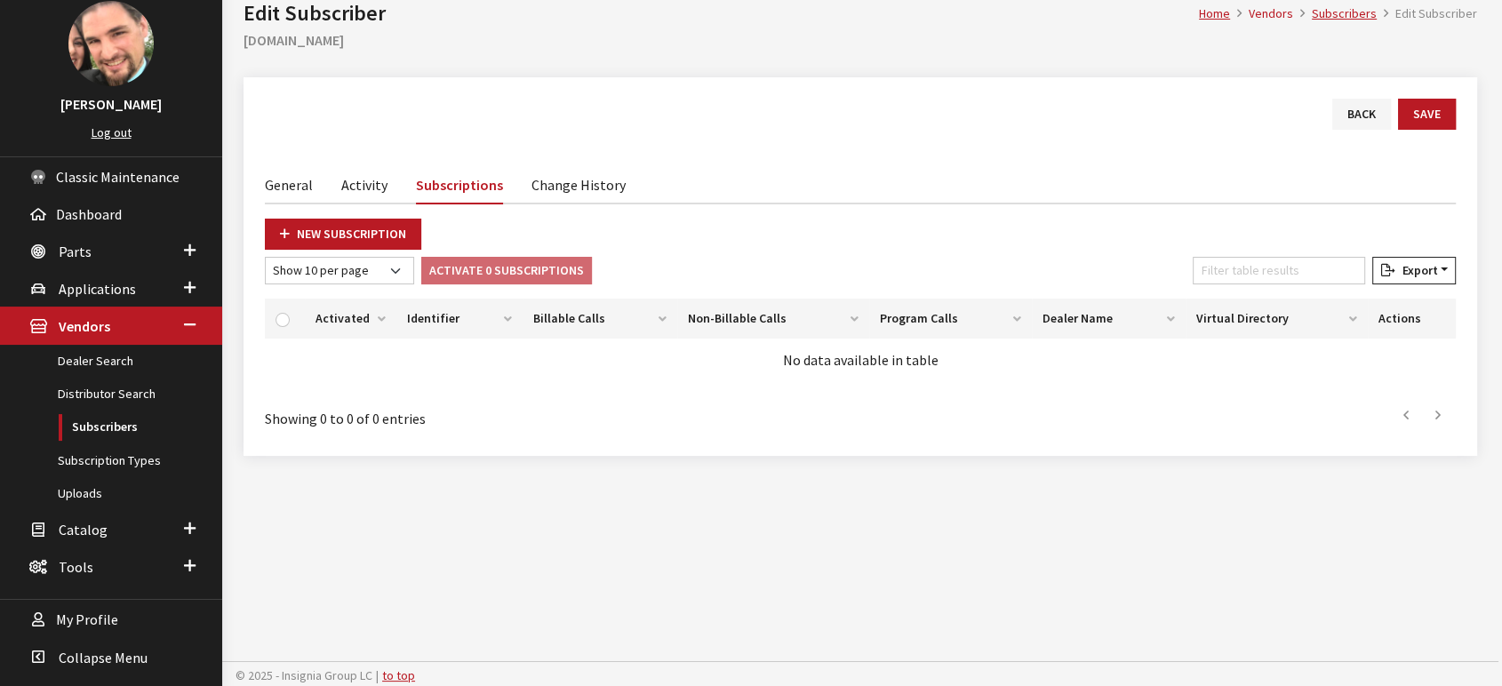
click at [538, 179] on link "Change History" at bounding box center [578, 183] width 94 height 37
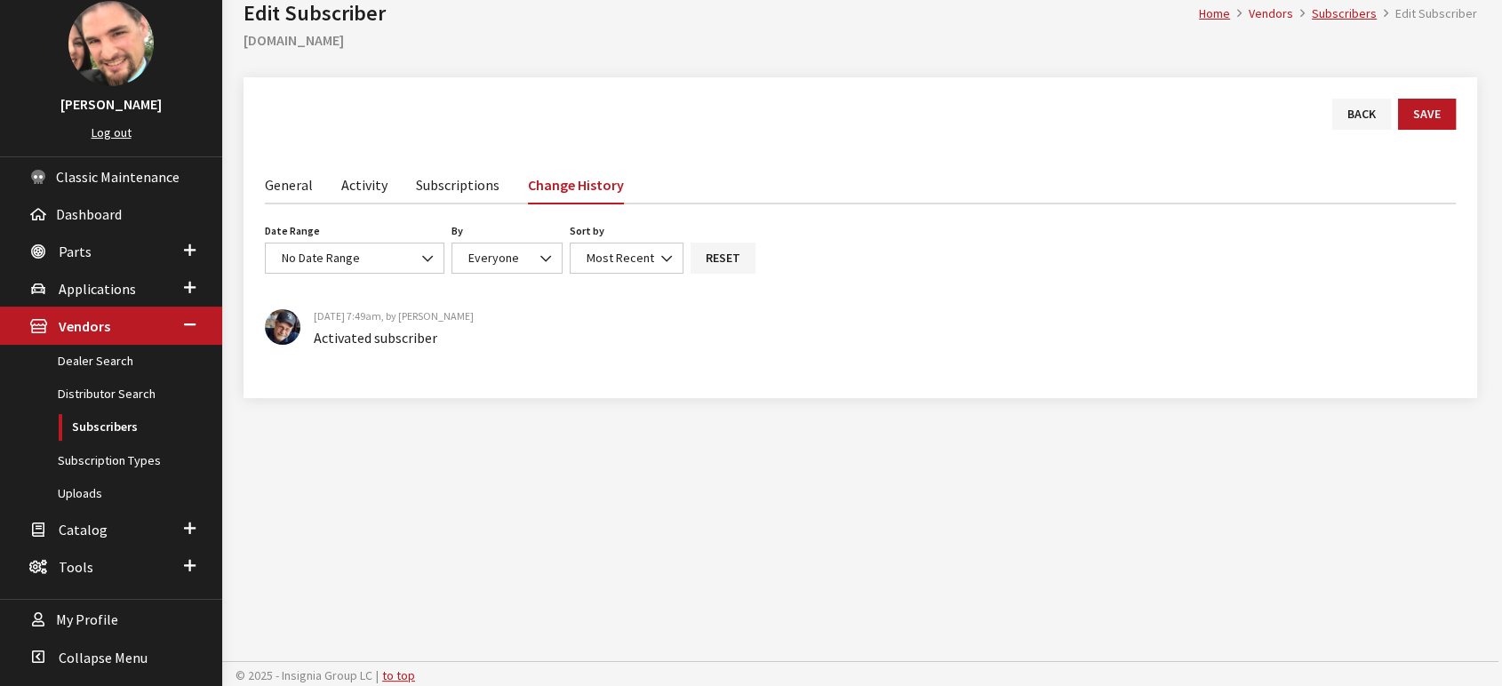
click at [455, 185] on link "Subscriptions" at bounding box center [458, 183] width 84 height 37
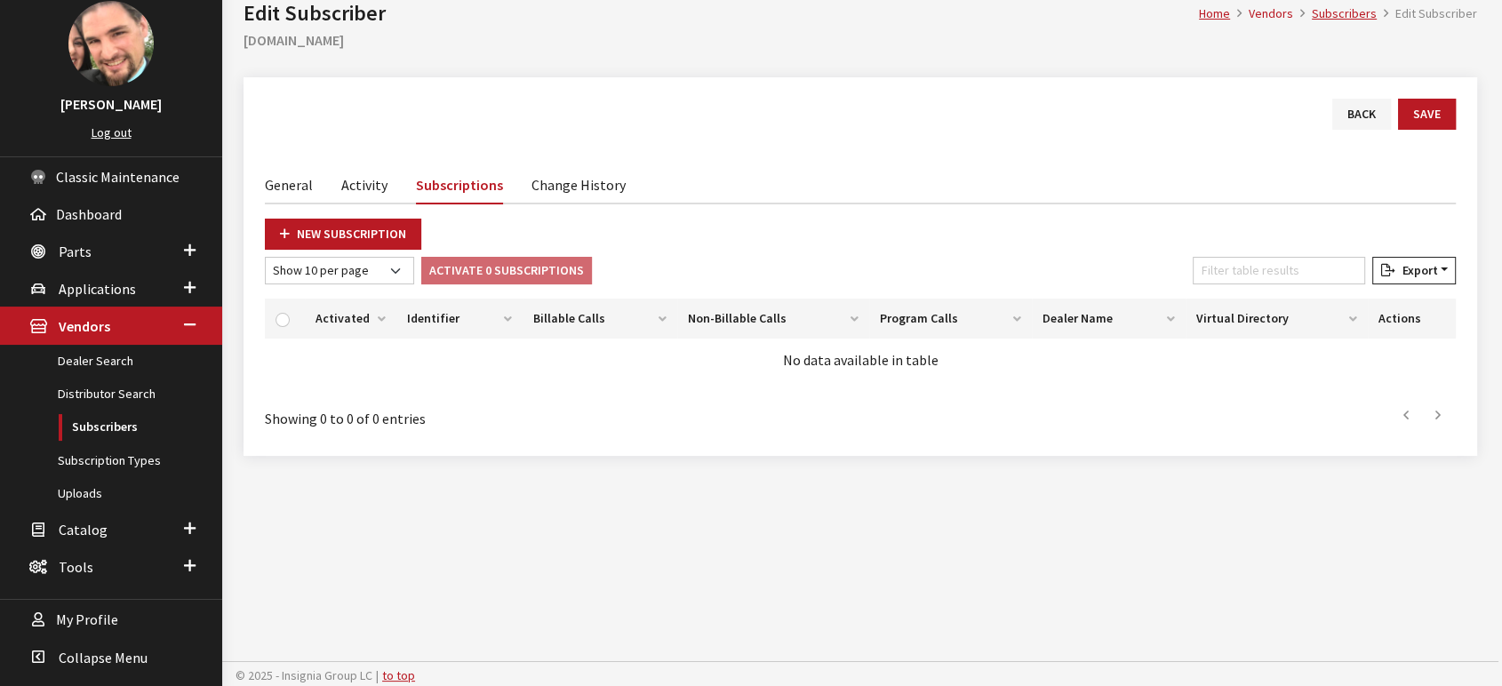
click at [356, 182] on link "Activity" at bounding box center [364, 183] width 46 height 37
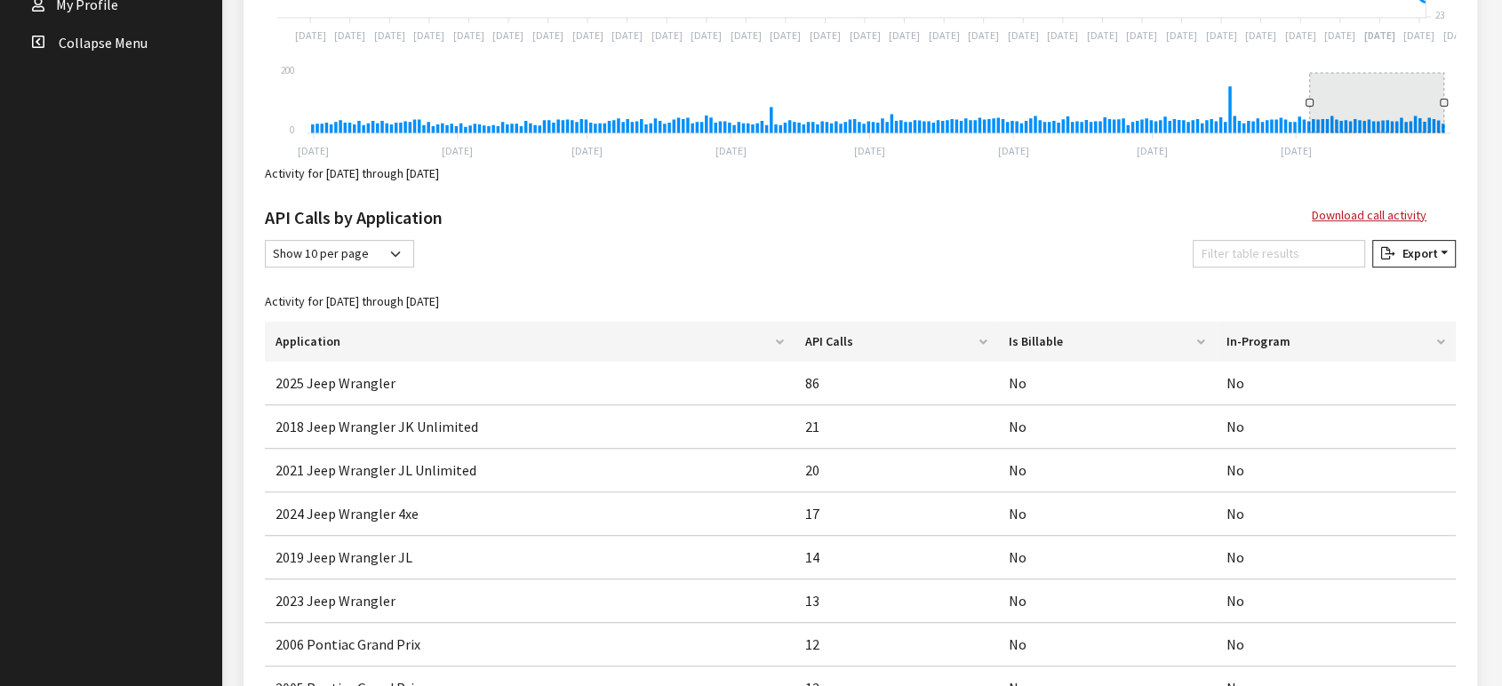
scroll to position [973, 0]
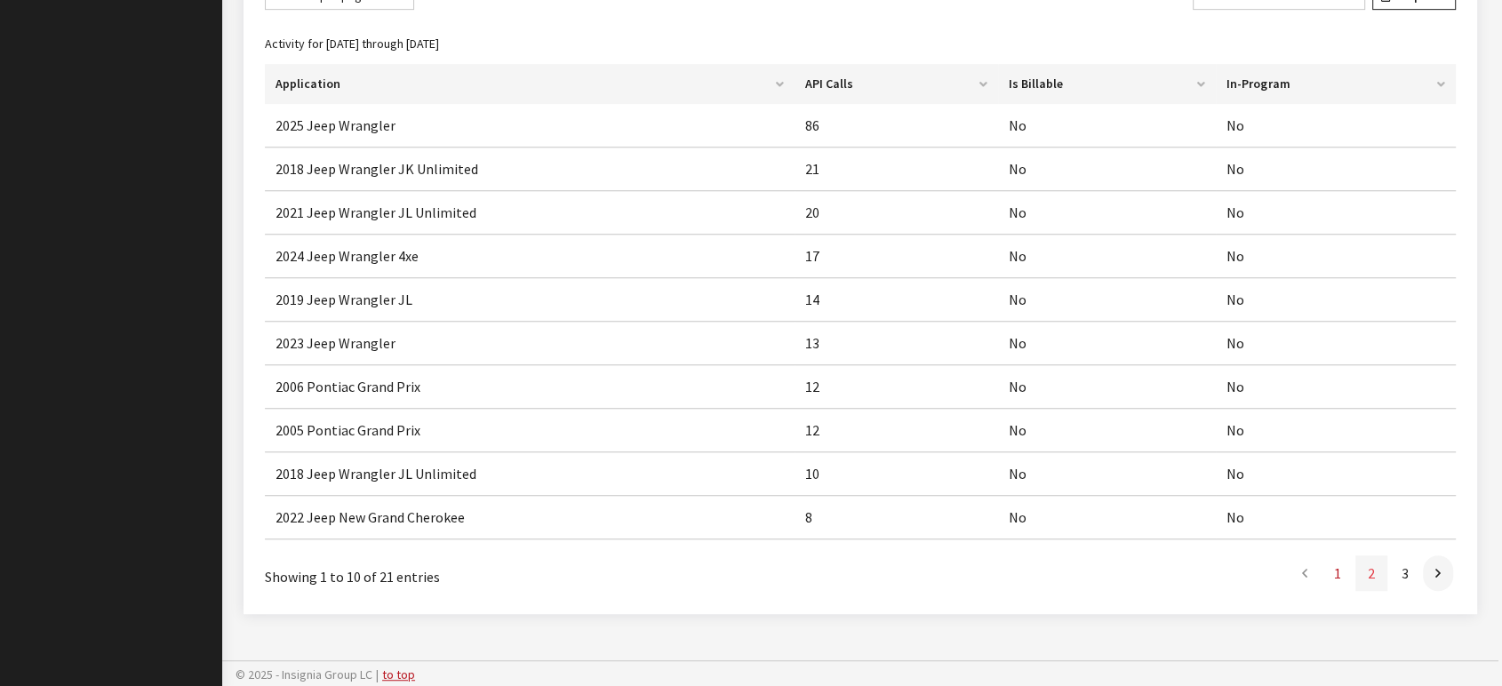
click at [1373, 570] on link "2" at bounding box center [1371, 573] width 32 height 36
click at [1409, 573] on link "3" at bounding box center [1405, 575] width 32 height 36
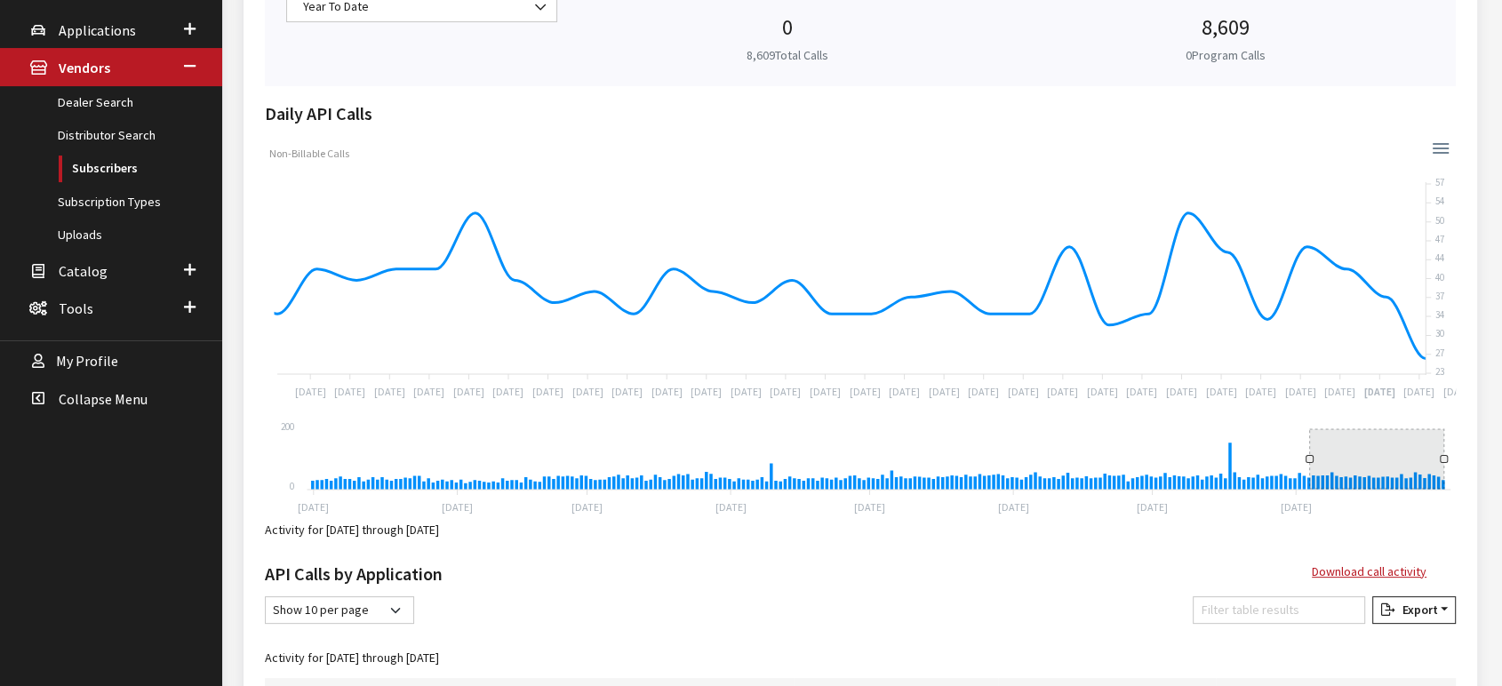
scroll to position [0, 0]
